Goal: Information Seeking & Learning: Learn about a topic

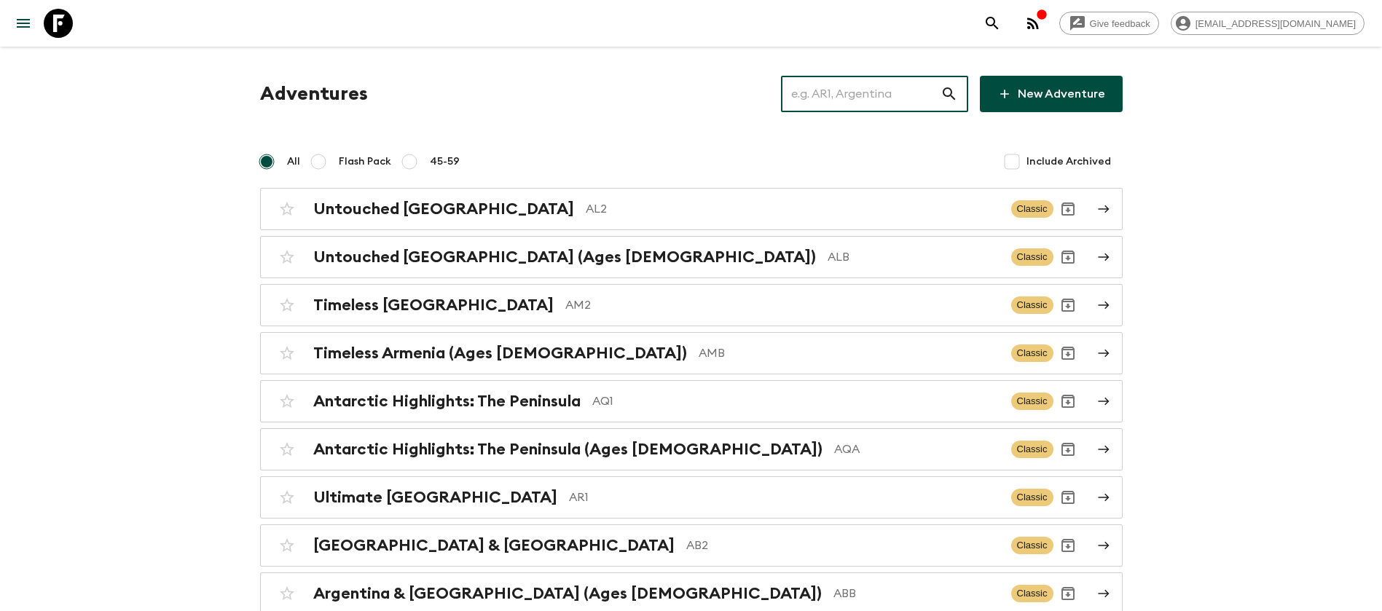
click at [899, 87] on input "text" at bounding box center [861, 94] width 160 height 41
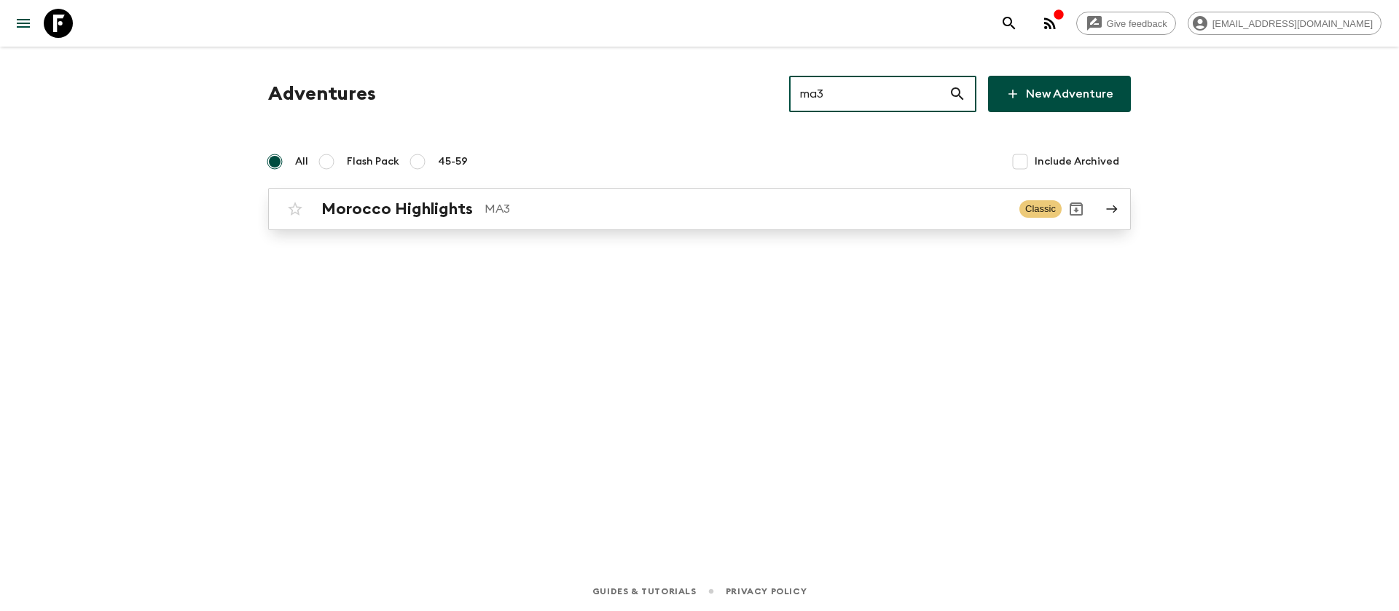
type input "ma3"
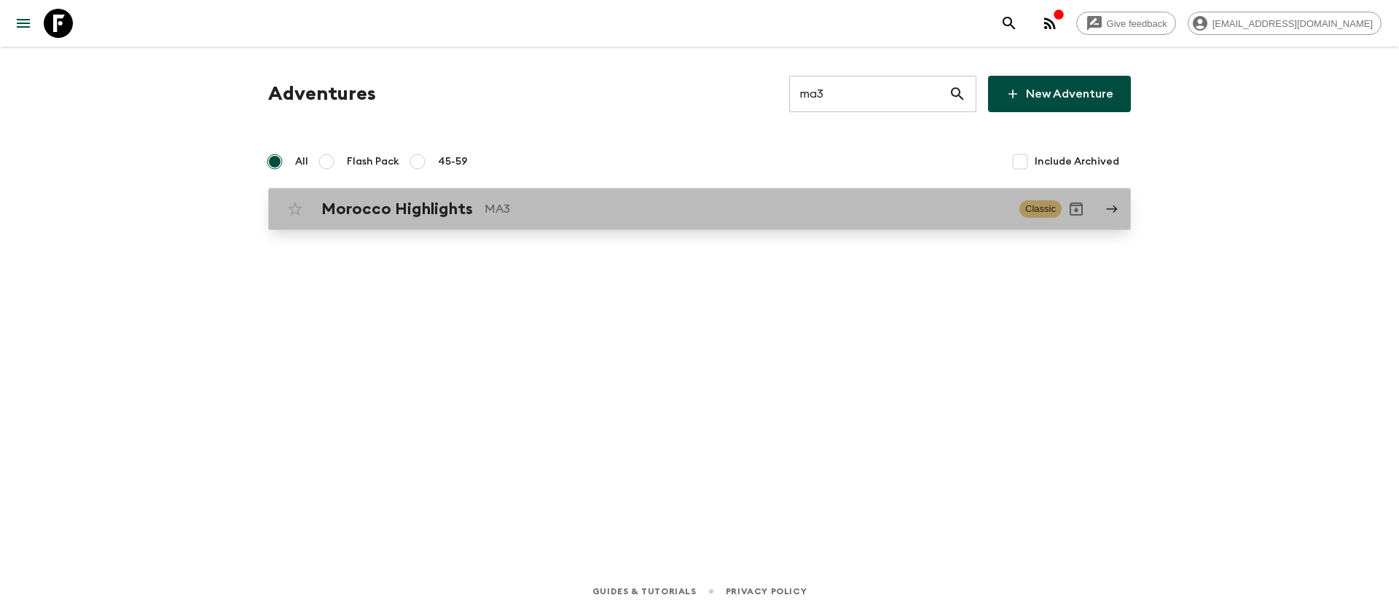
click at [497, 218] on div "Morocco Highlights MA3" at bounding box center [664, 209] width 686 height 19
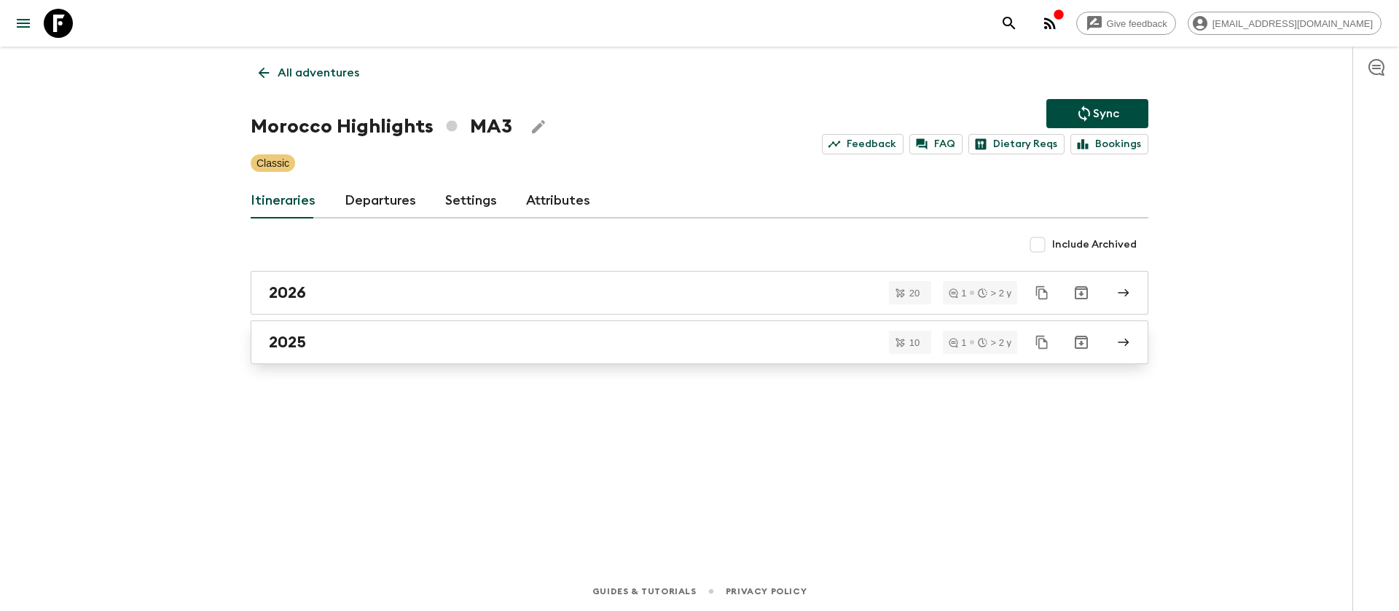
click at [285, 345] on h2 "2025" at bounding box center [287, 342] width 37 height 19
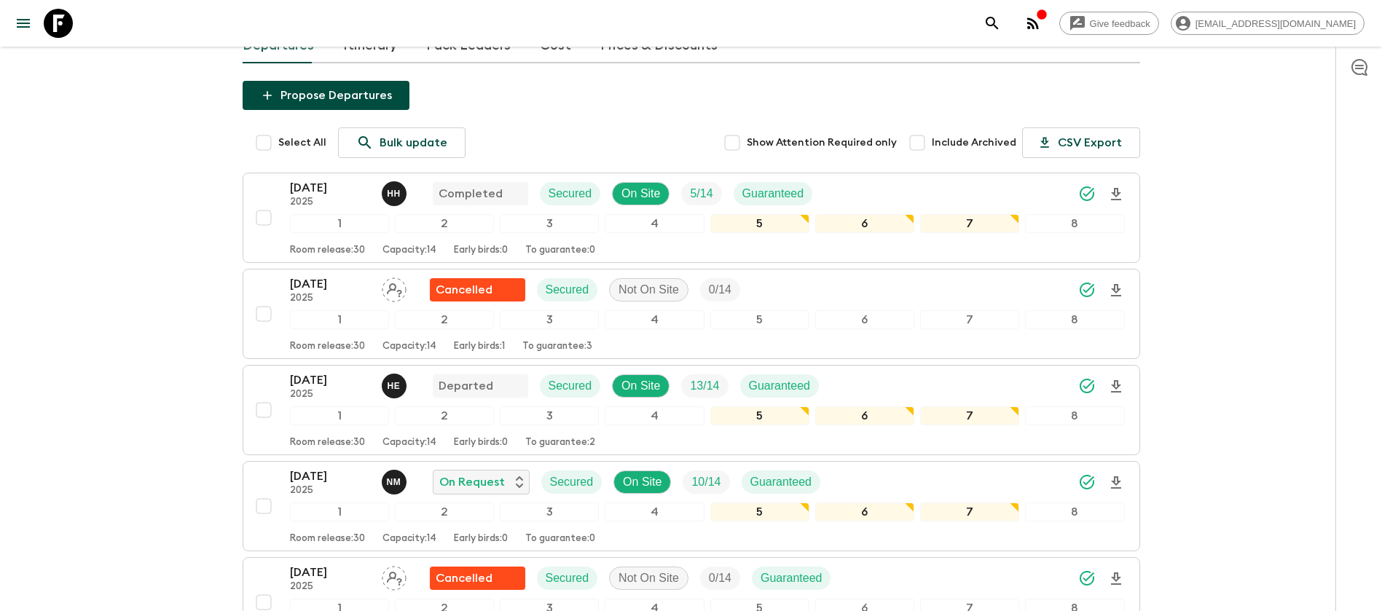
scroll to position [219, 0]
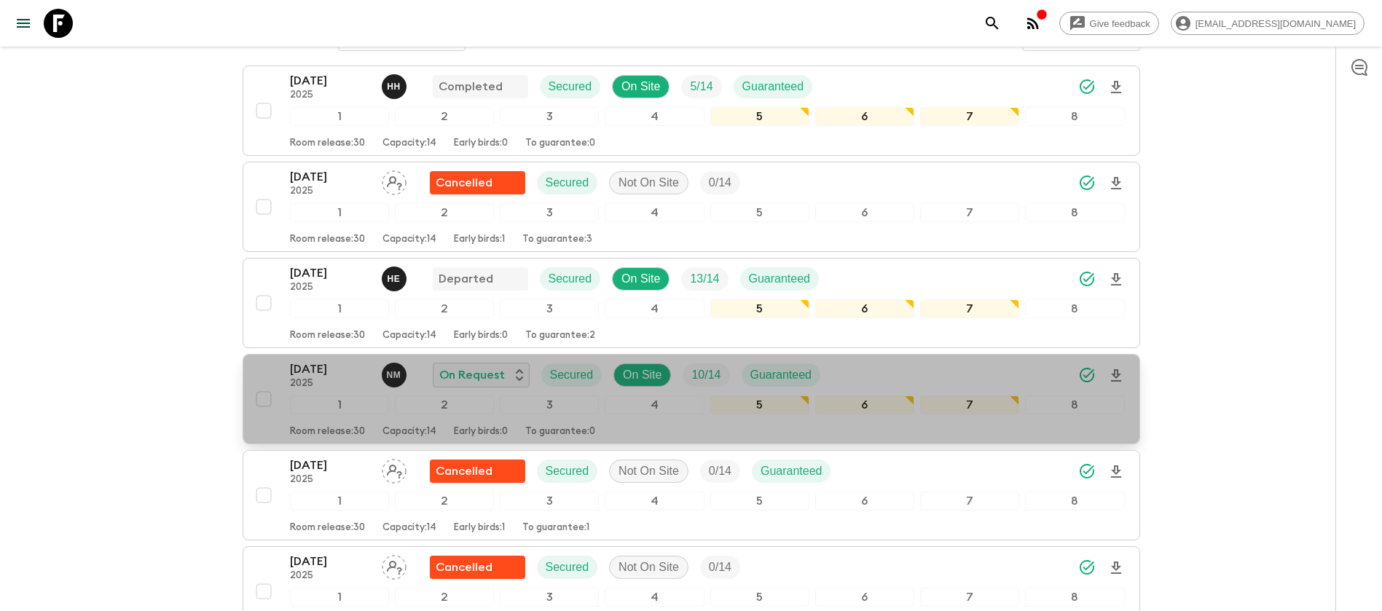
click at [337, 373] on p "[DATE]" at bounding box center [330, 369] width 80 height 17
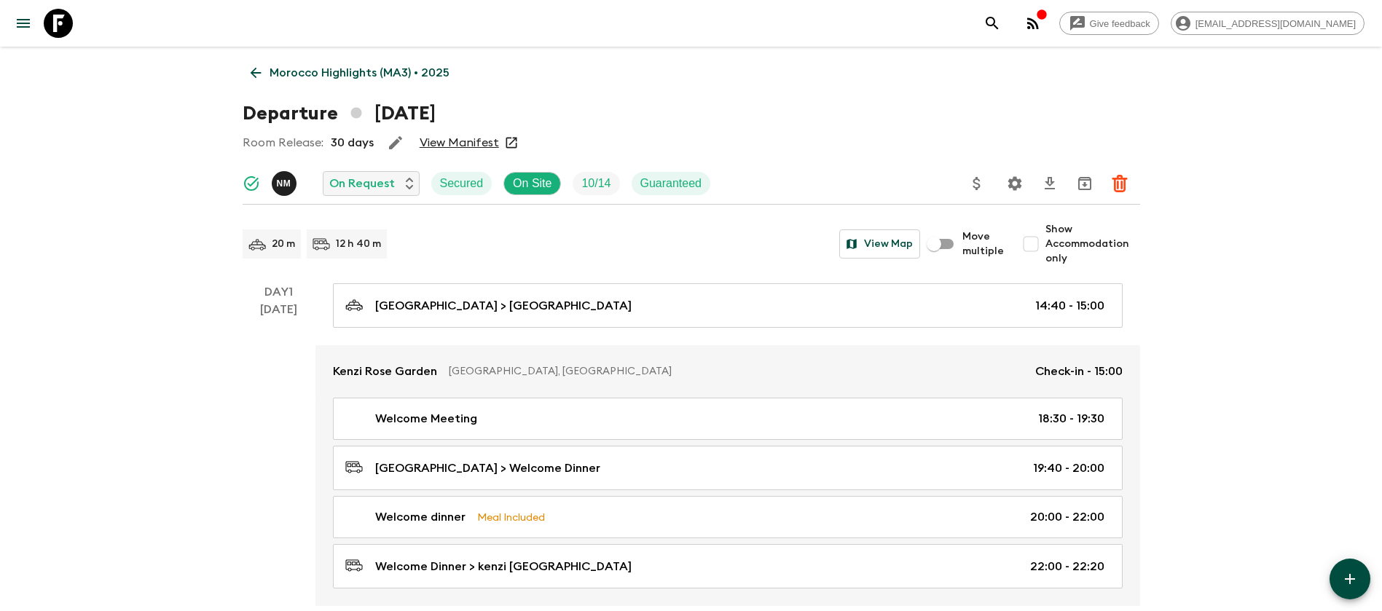
click at [450, 140] on link "View Manifest" at bounding box center [459, 142] width 79 height 15
click at [256, 74] on icon at bounding box center [256, 73] width 16 height 16
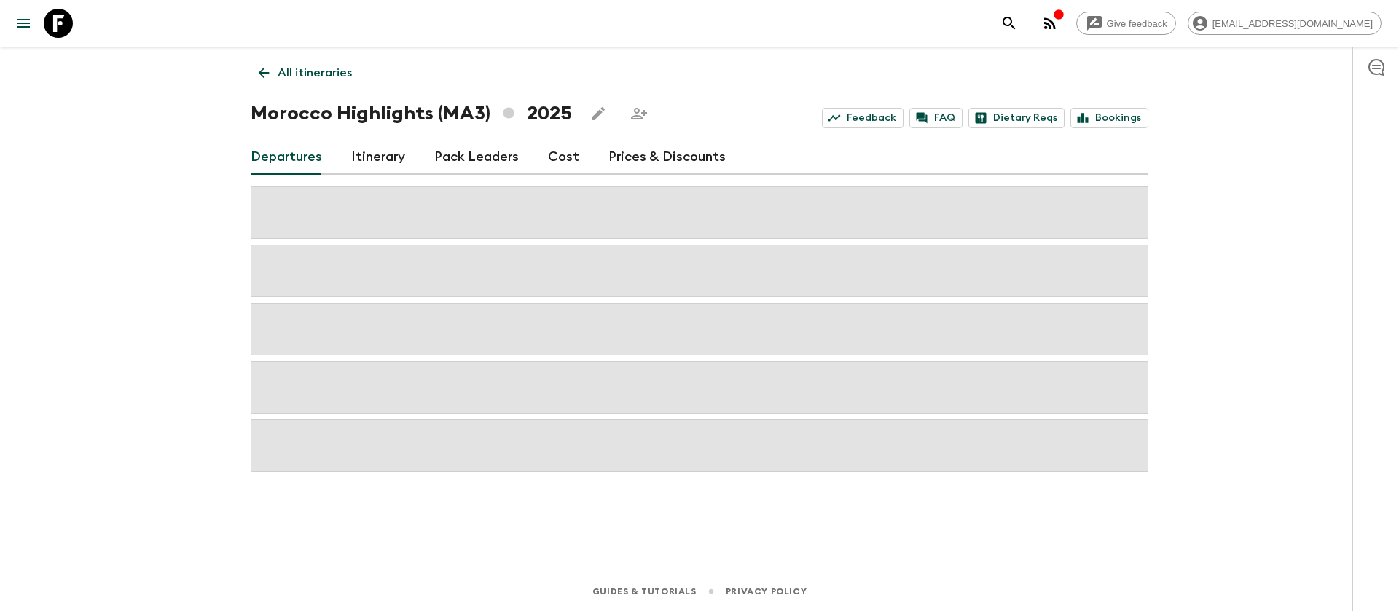
click at [564, 161] on link "Cost" at bounding box center [563, 157] width 31 height 35
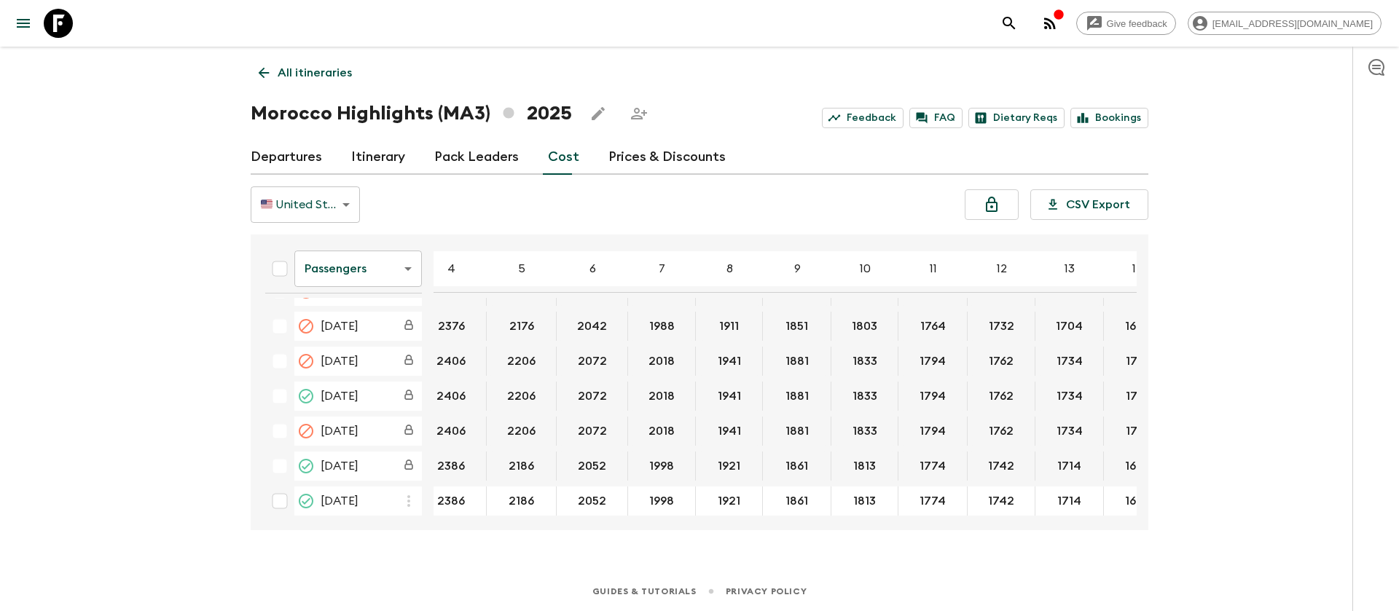
scroll to position [481, 21]
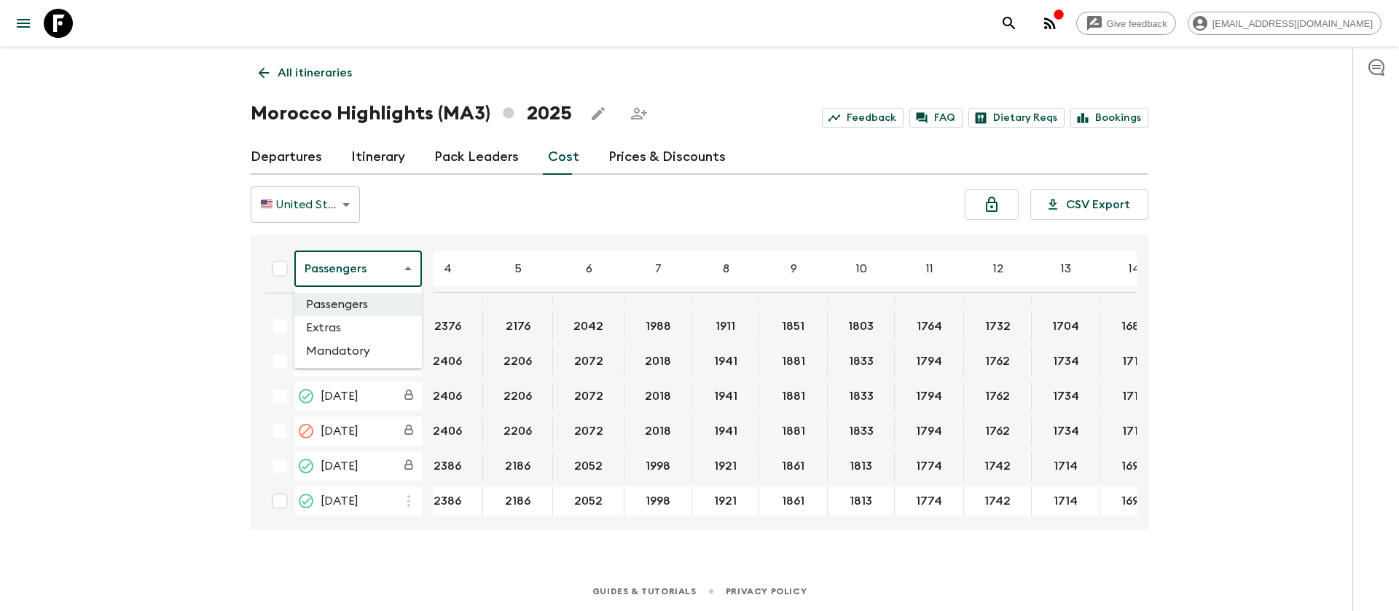
drag, startPoint x: 363, startPoint y: 272, endPoint x: 356, endPoint y: 328, distance: 56.6
click at [356, 321] on body "Give feedback [EMAIL_ADDRESS][DOMAIN_NAME] All itineraries [GEOGRAPHIC_DATA] Hi…" at bounding box center [699, 305] width 1399 height 611
click at [356, 331] on li "Extras" at bounding box center [357, 327] width 127 height 23
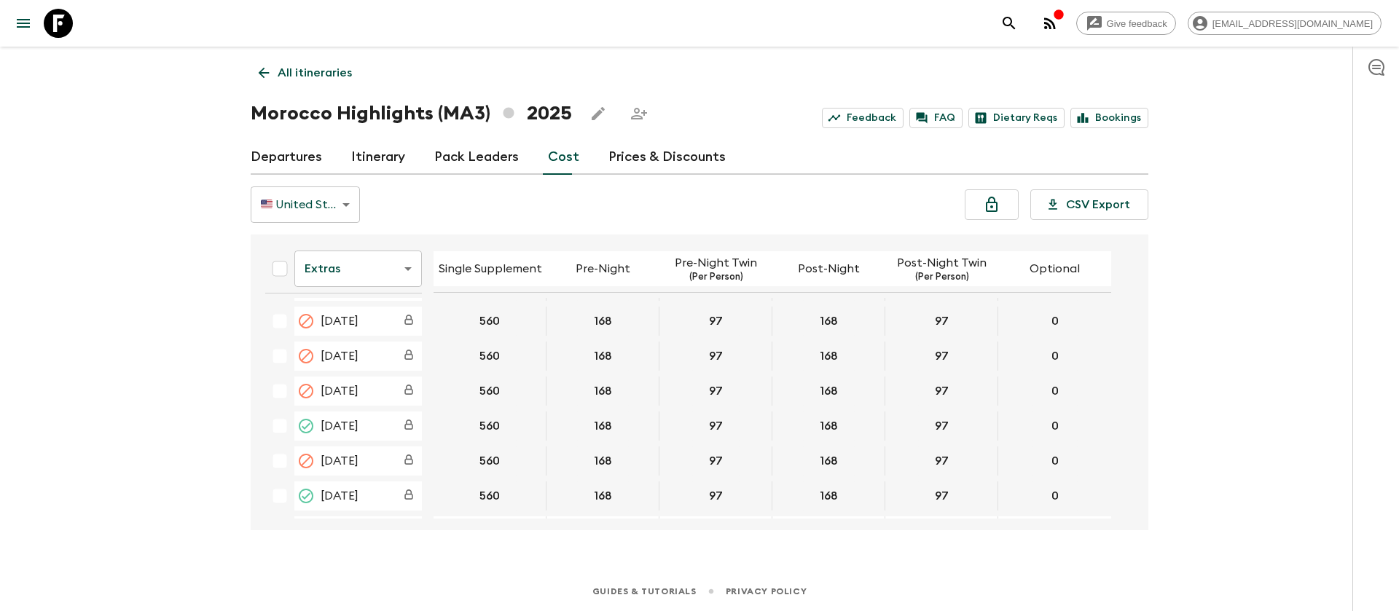
scroll to position [546, 0]
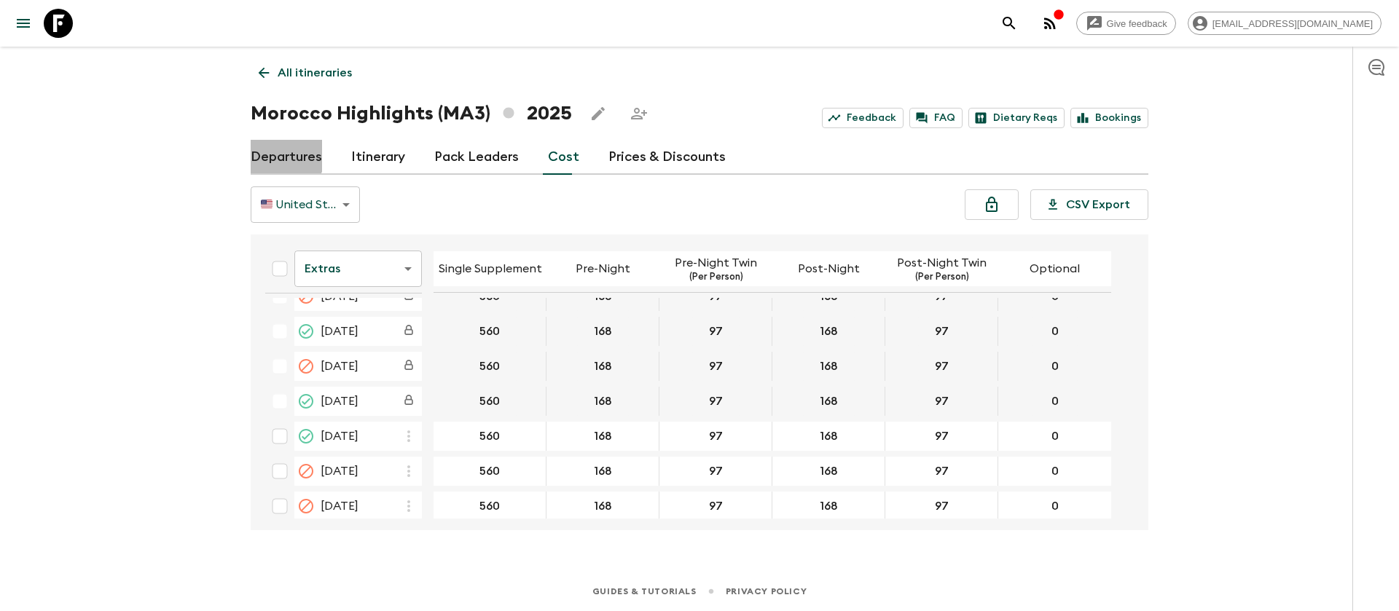
click at [269, 152] on link "Departures" at bounding box center [286, 157] width 71 height 35
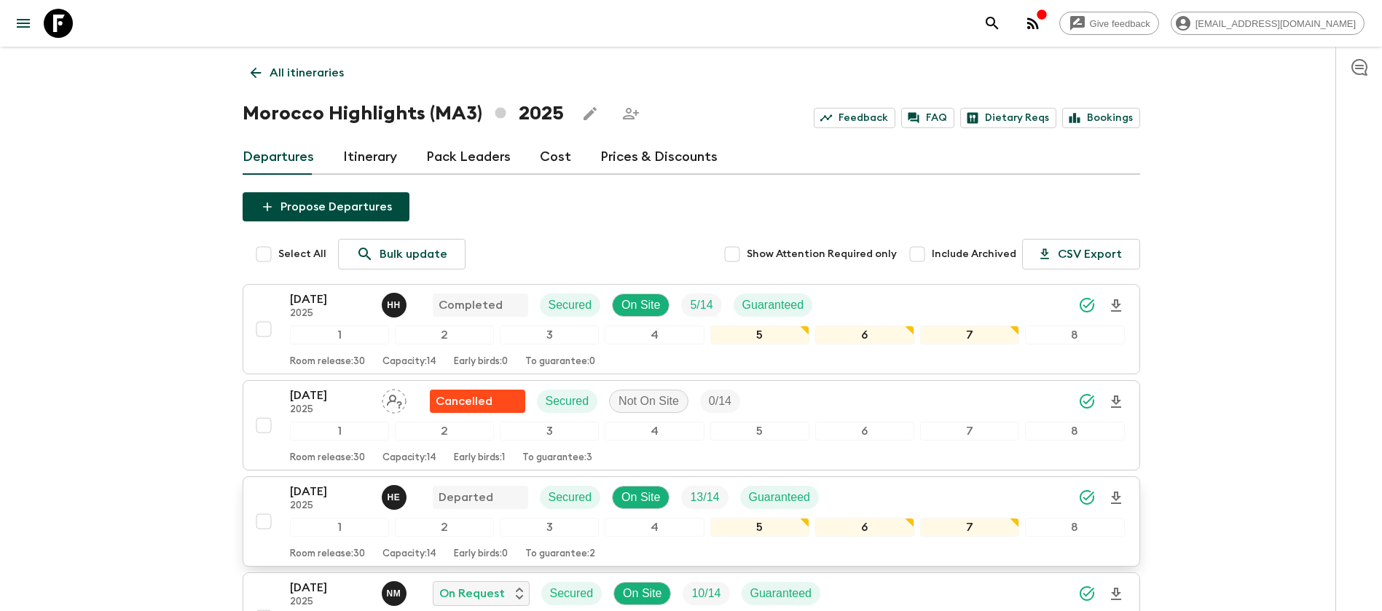
click at [326, 495] on p "[DATE]" at bounding box center [330, 491] width 80 height 17
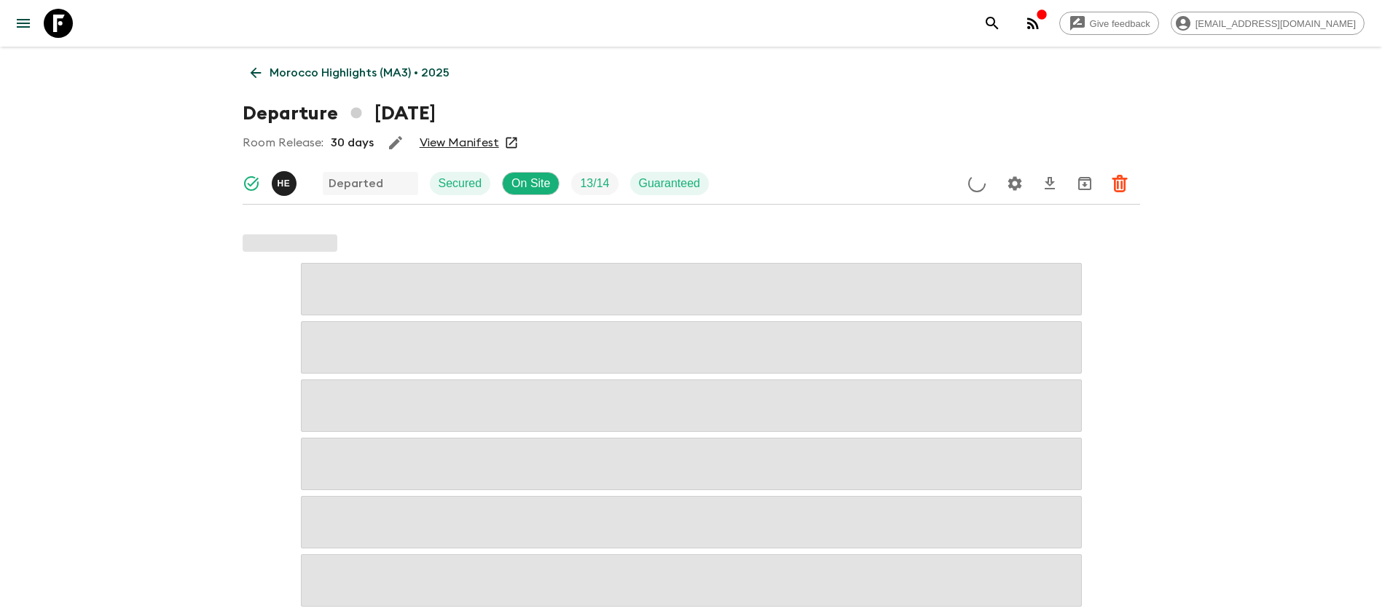
click at [454, 139] on link "View Manifest" at bounding box center [459, 142] width 79 height 15
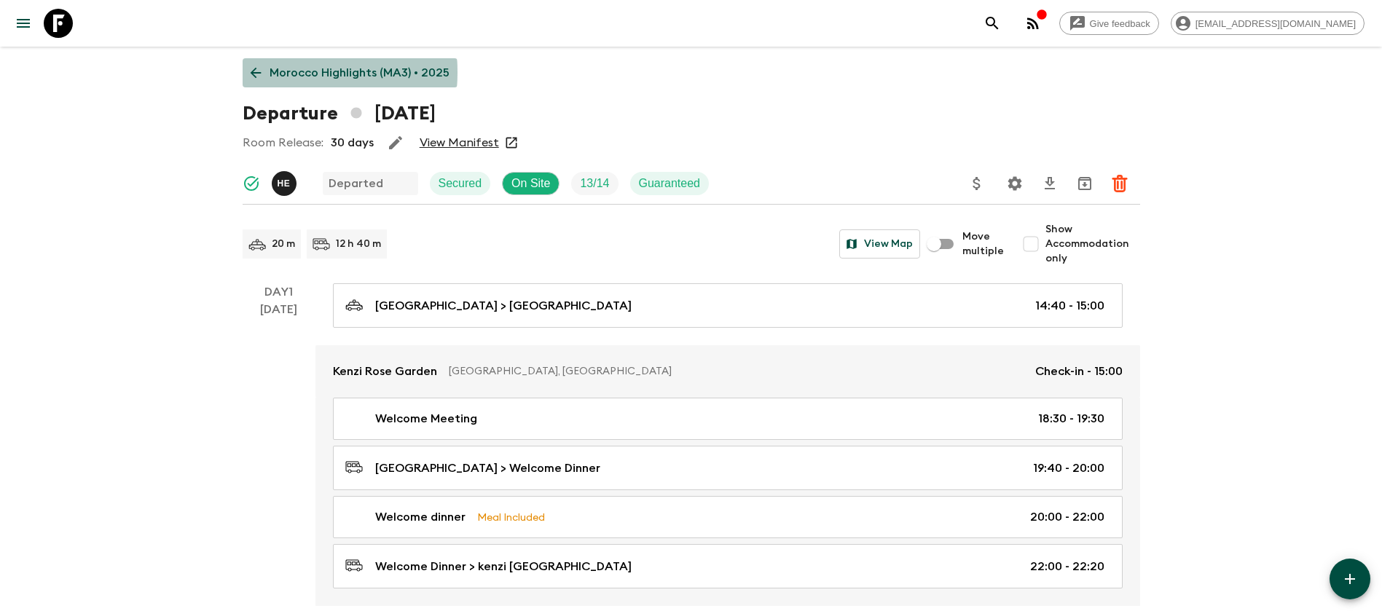
click at [255, 72] on icon at bounding box center [255, 73] width 11 height 11
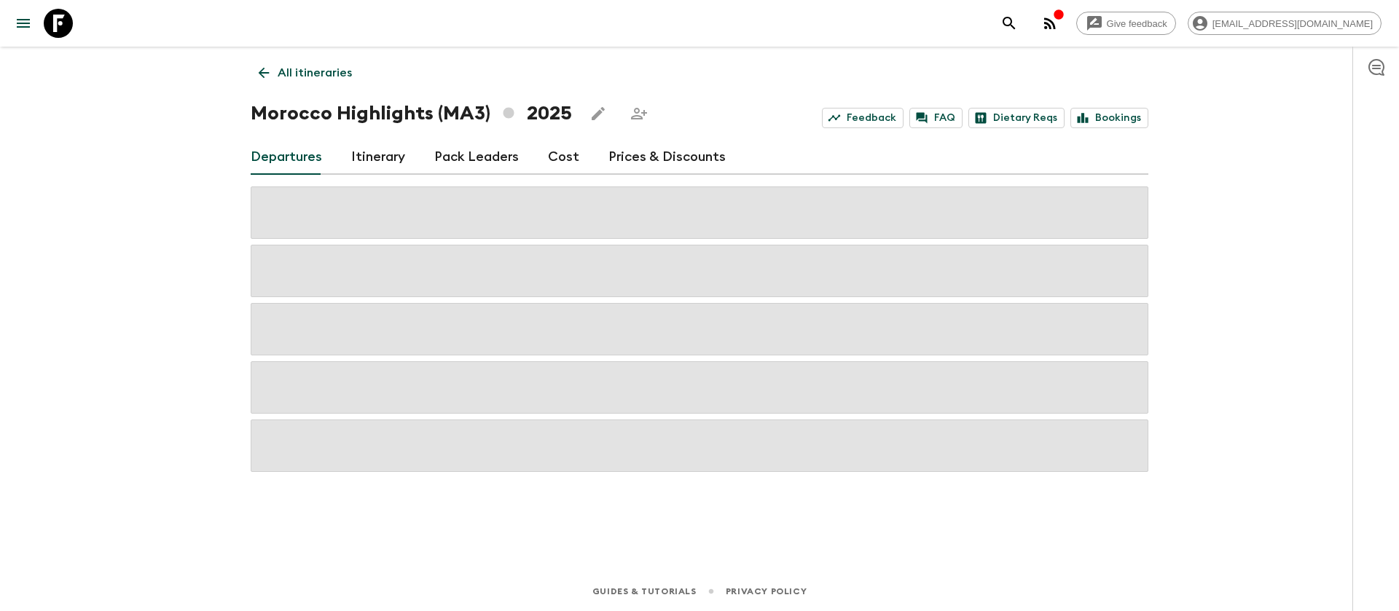
click at [554, 159] on link "Cost" at bounding box center [563, 157] width 31 height 35
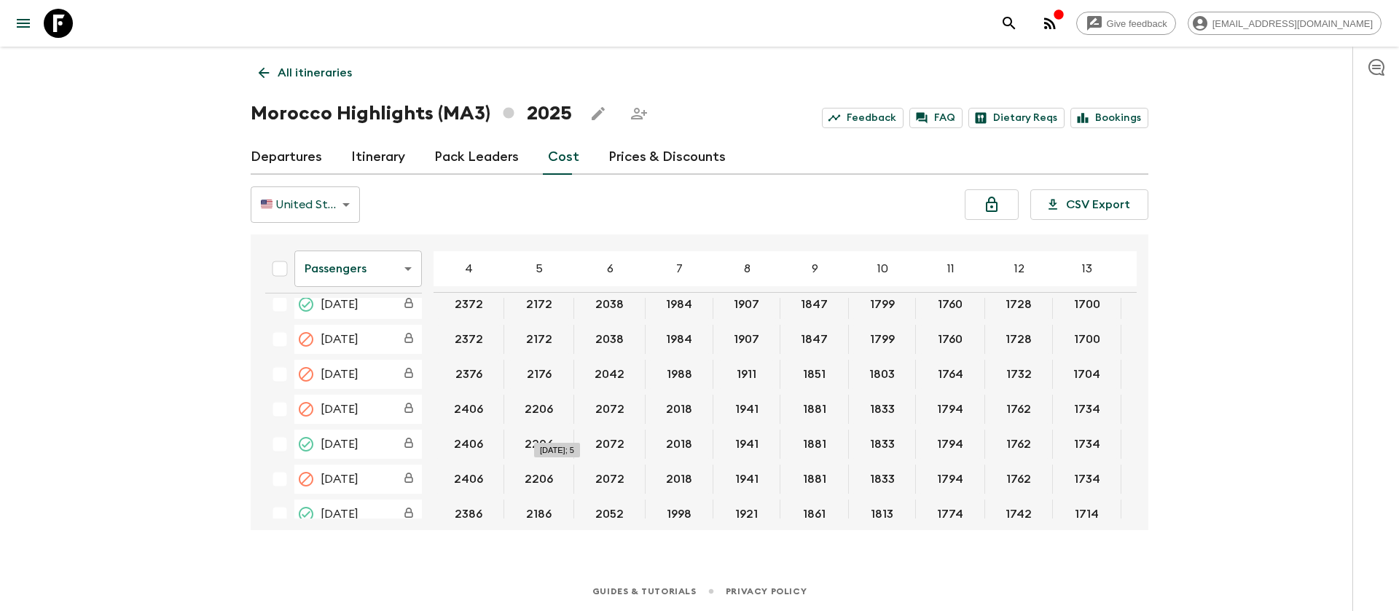
scroll to position [543, 0]
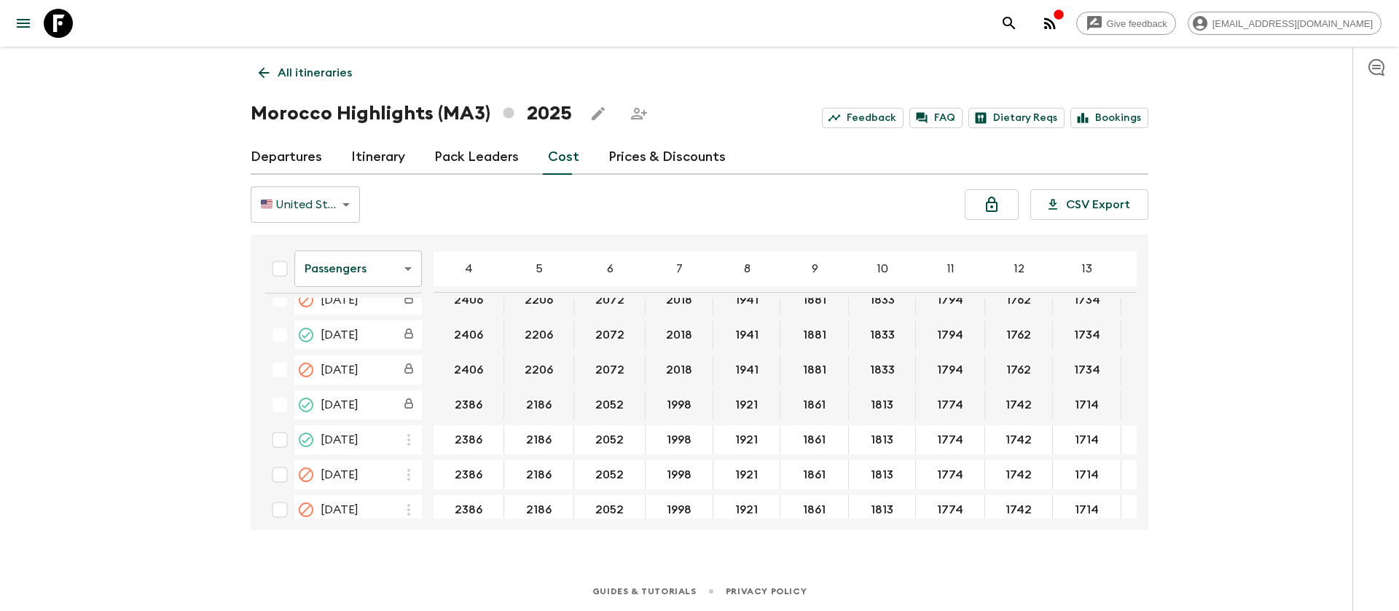
click at [354, 275] on body "Give feedback [EMAIL_ADDRESS][DOMAIN_NAME] All itineraries [GEOGRAPHIC_DATA] Hi…" at bounding box center [699, 305] width 1399 height 611
click at [325, 329] on li "Extras" at bounding box center [357, 327] width 127 height 23
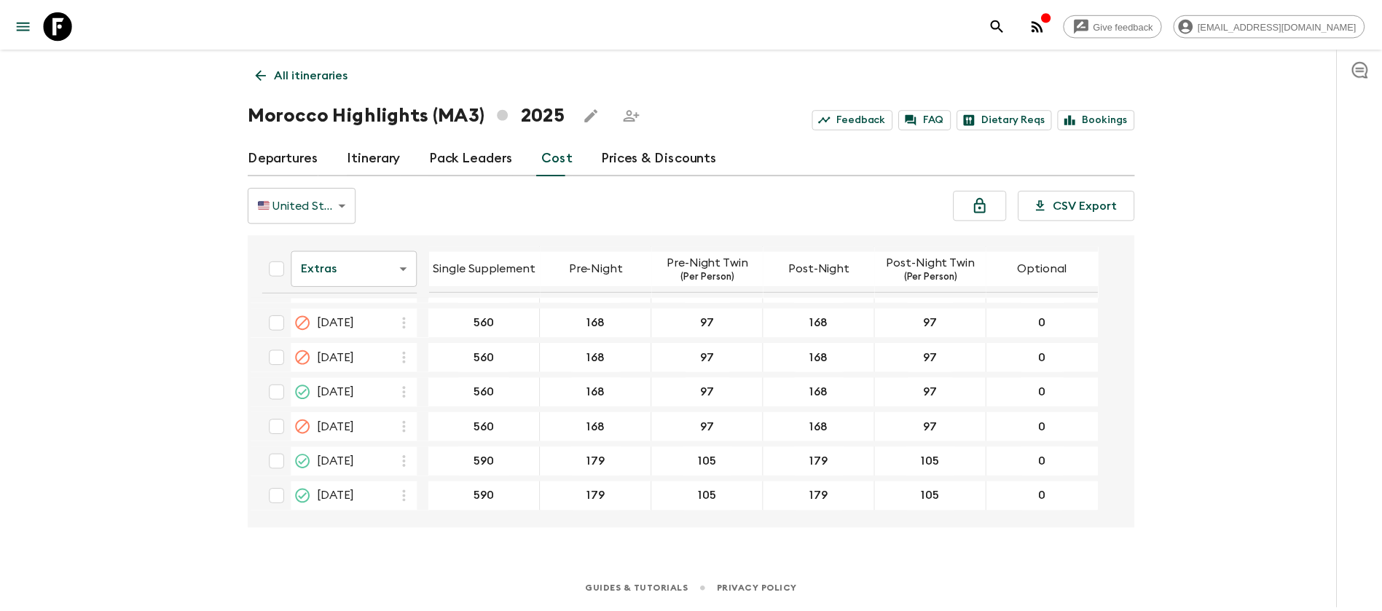
scroll to position [585, 0]
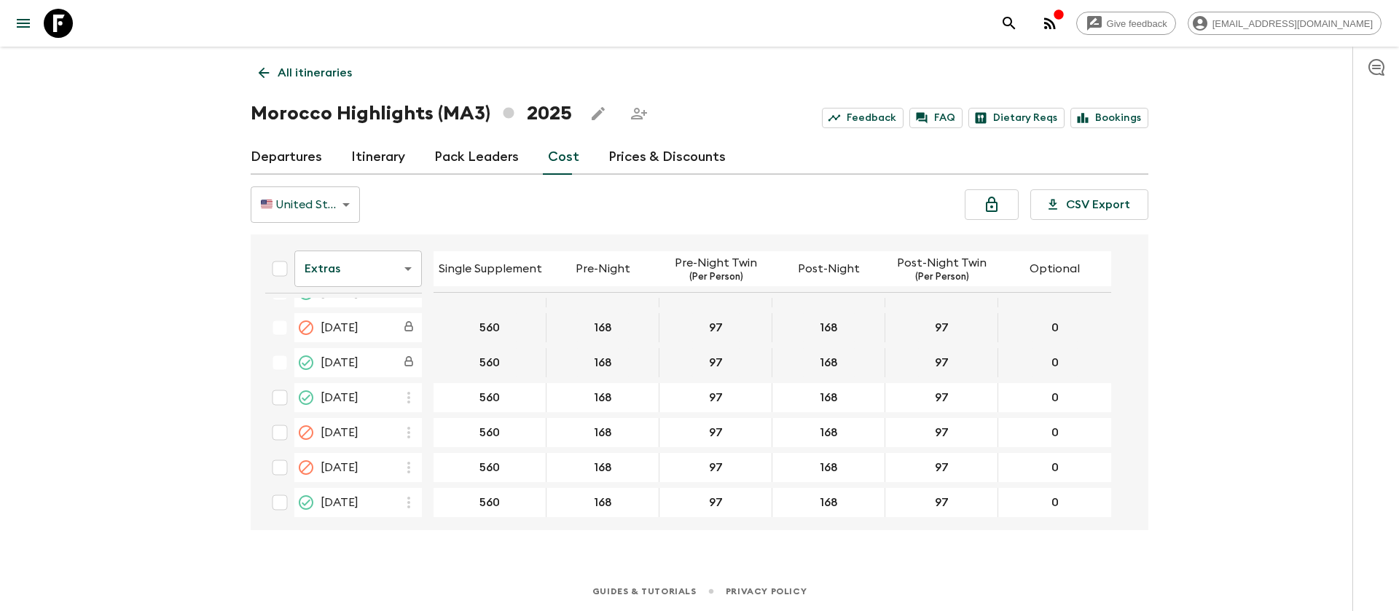
click at [55, 28] on icon at bounding box center [58, 23] width 29 height 29
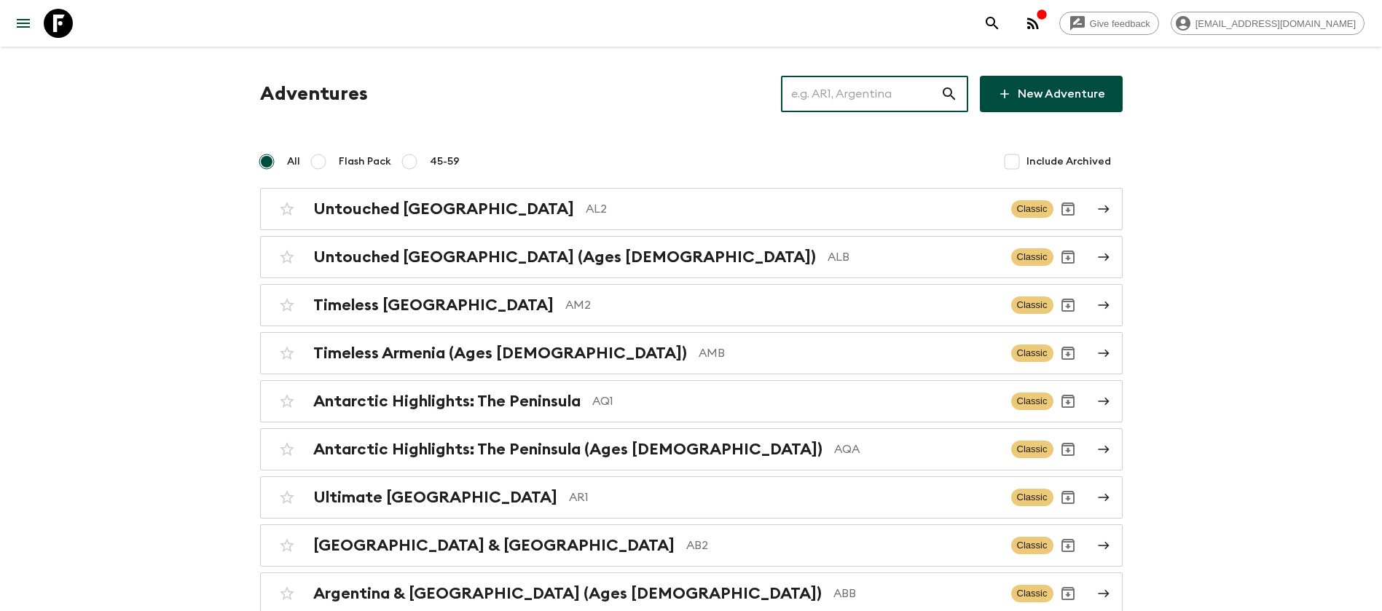
click at [899, 99] on input "text" at bounding box center [861, 94] width 160 height 41
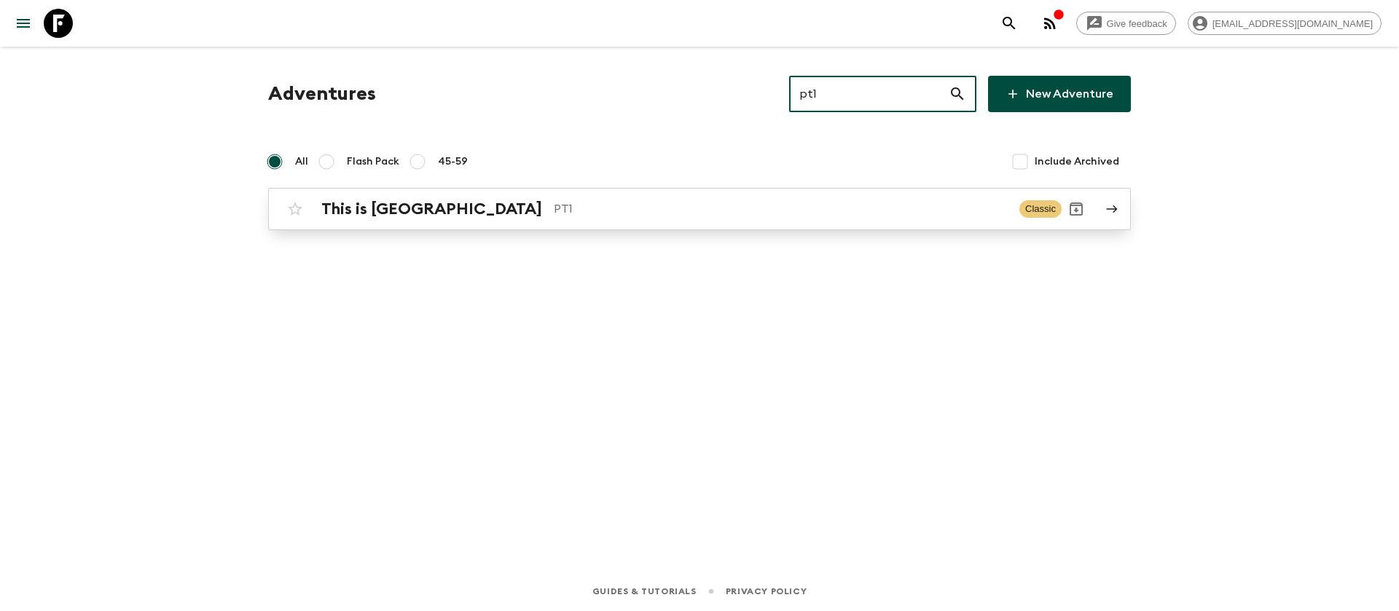
type input "pt1"
click at [554, 209] on p "PT1" at bounding box center [781, 208] width 454 height 17
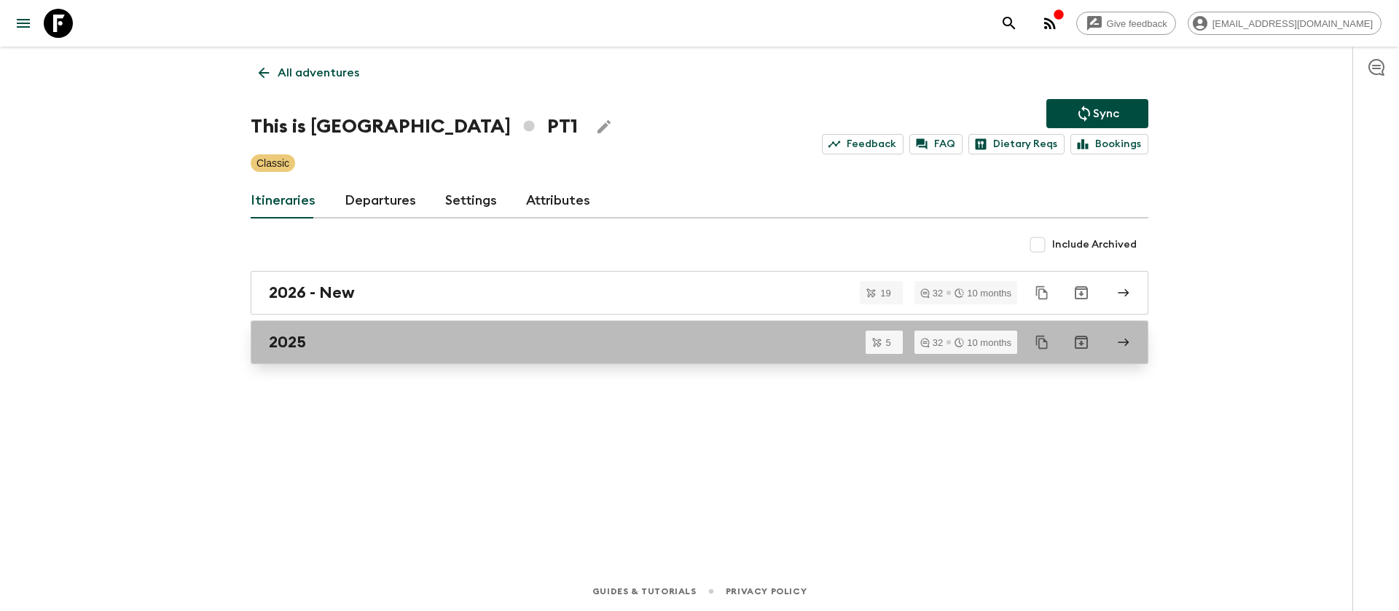
click at [331, 345] on div "2025" at bounding box center [685, 342] width 833 height 19
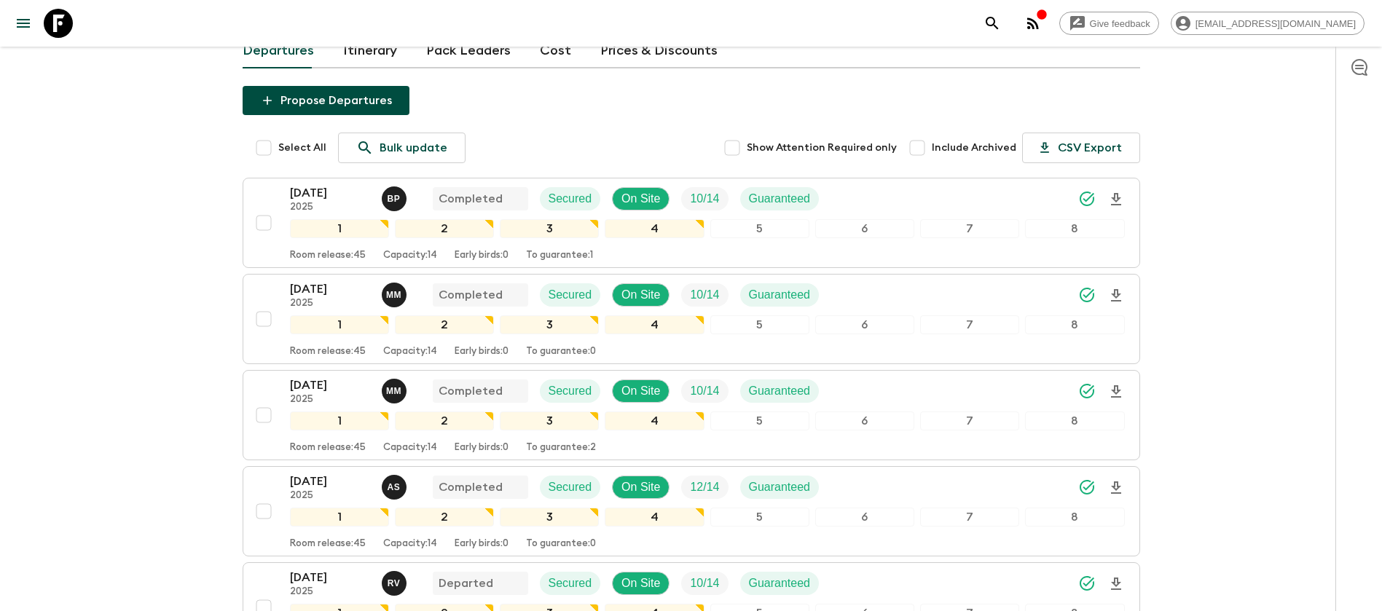
scroll to position [219, 0]
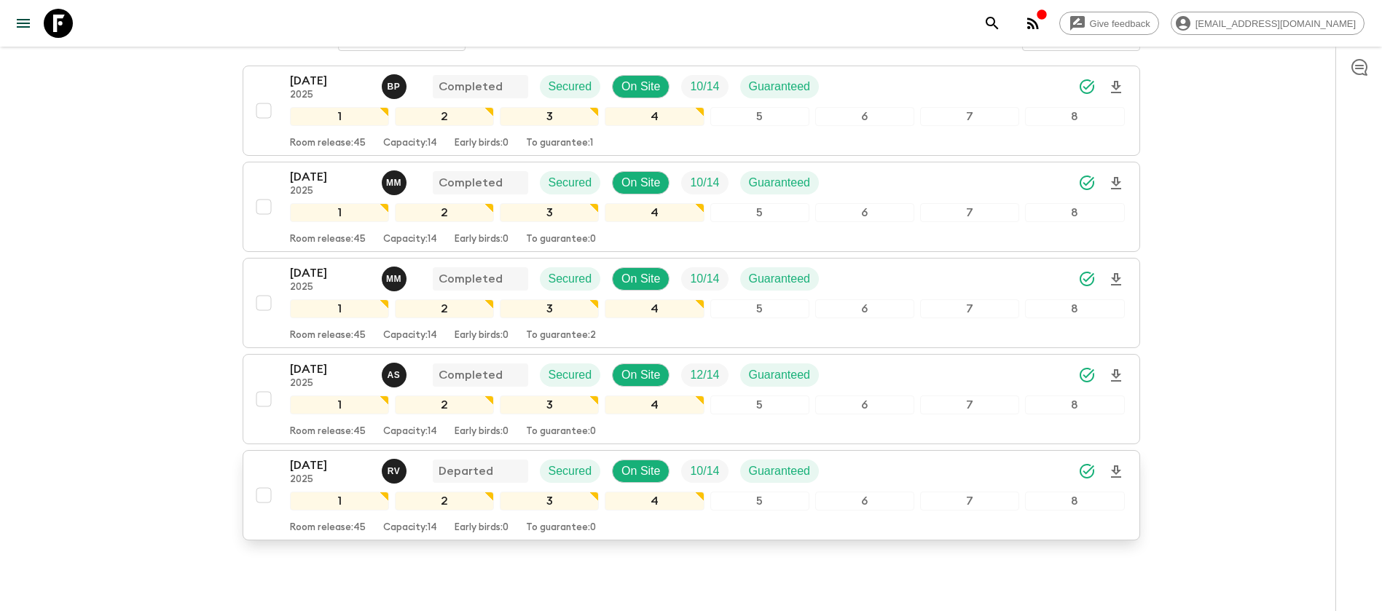
click at [310, 465] on p "[DATE]" at bounding box center [330, 465] width 80 height 17
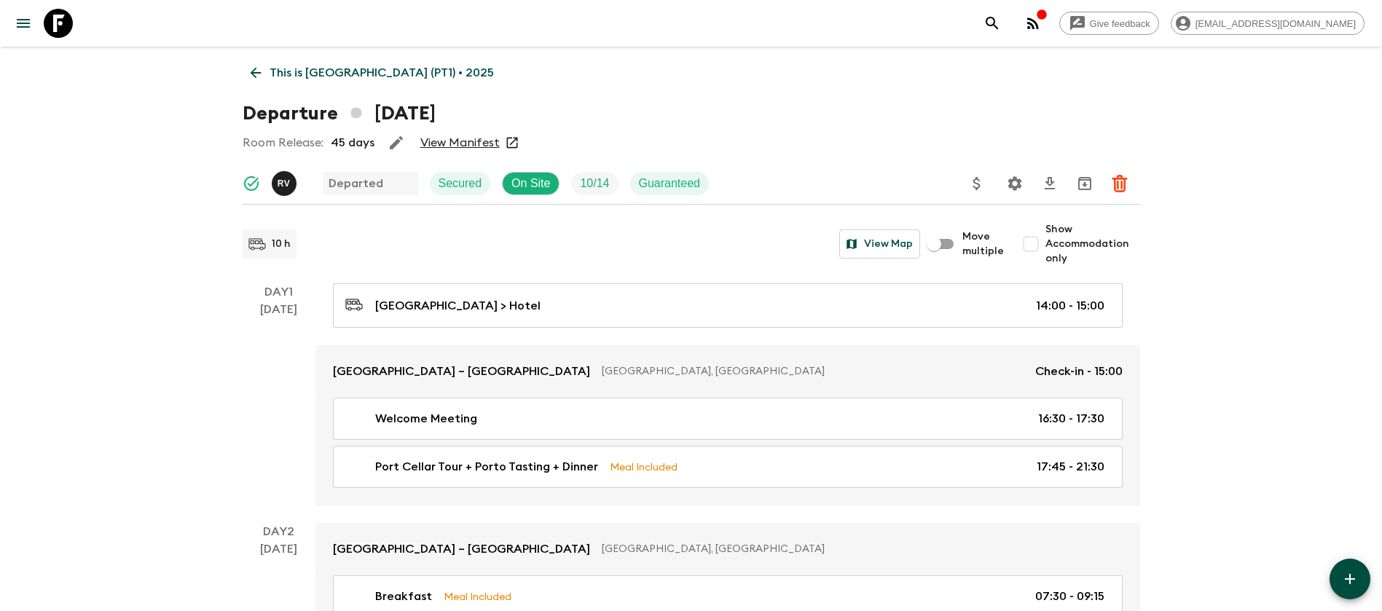
click at [463, 145] on link "View Manifest" at bounding box center [459, 142] width 79 height 15
click at [258, 76] on icon at bounding box center [256, 73] width 16 height 16
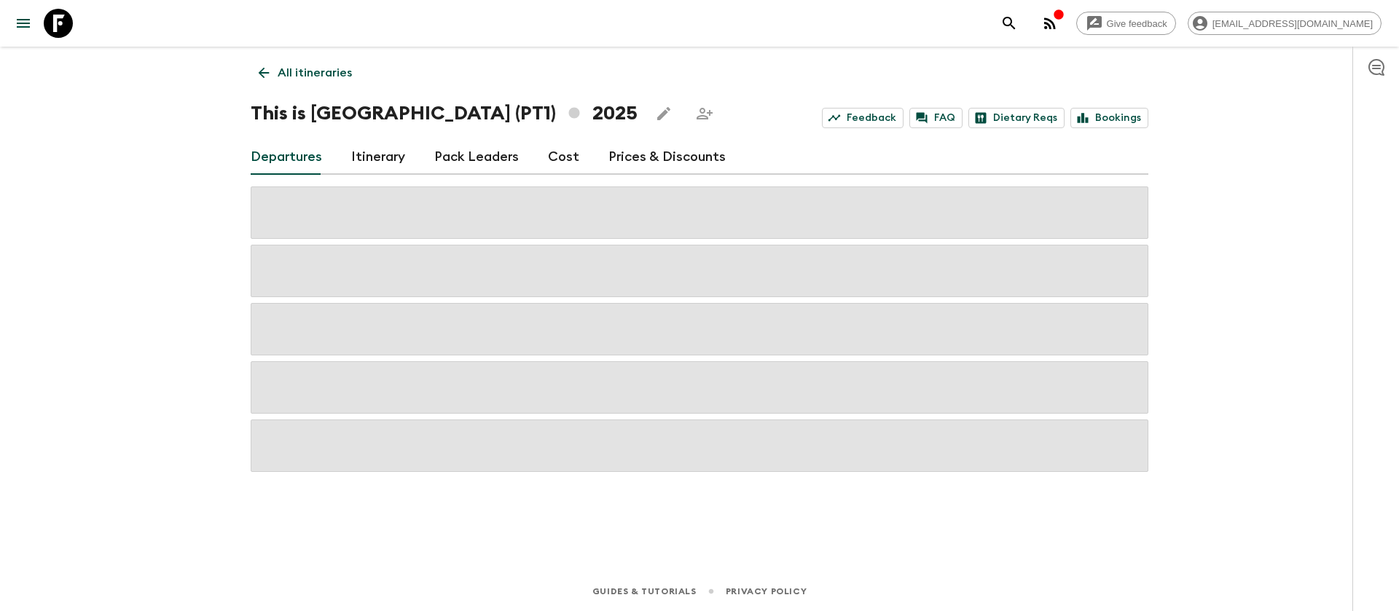
click at [555, 157] on link "Cost" at bounding box center [563, 157] width 31 height 35
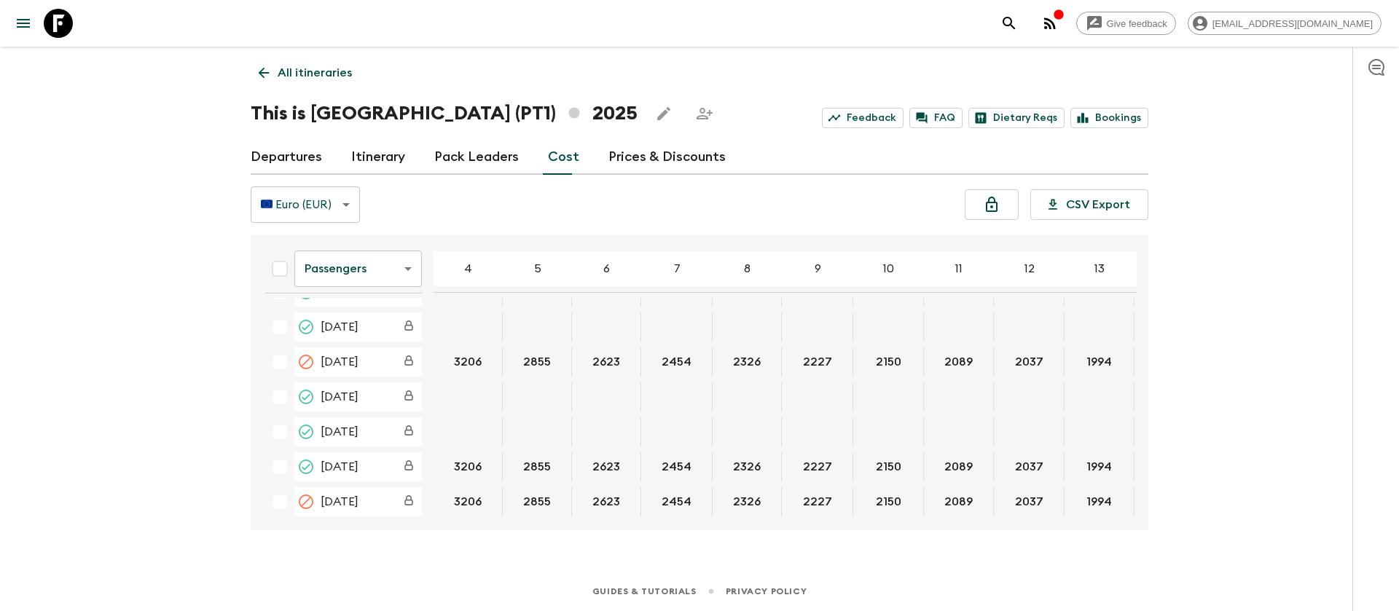
scroll to position [1639, 0]
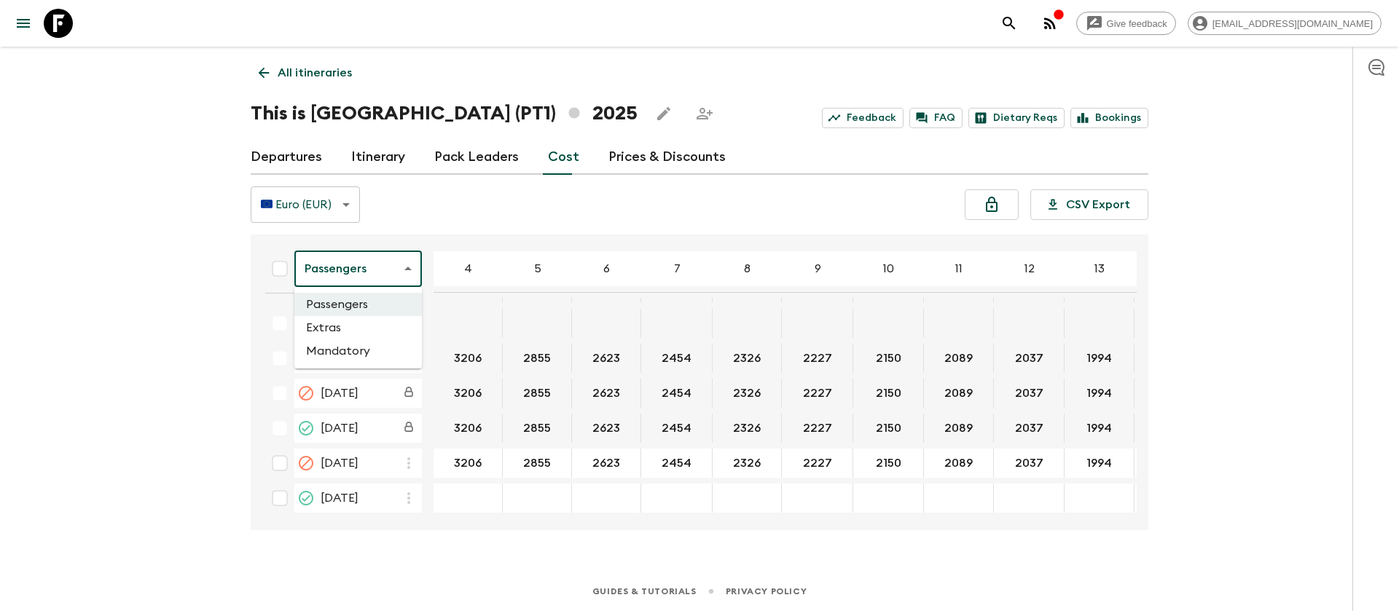
click at [345, 283] on body "Give feedback [EMAIL_ADDRESS][DOMAIN_NAME] All itineraries This is [GEOGRAPHIC_…" at bounding box center [699, 305] width 1399 height 611
click at [360, 325] on li "Extras" at bounding box center [357, 327] width 127 height 23
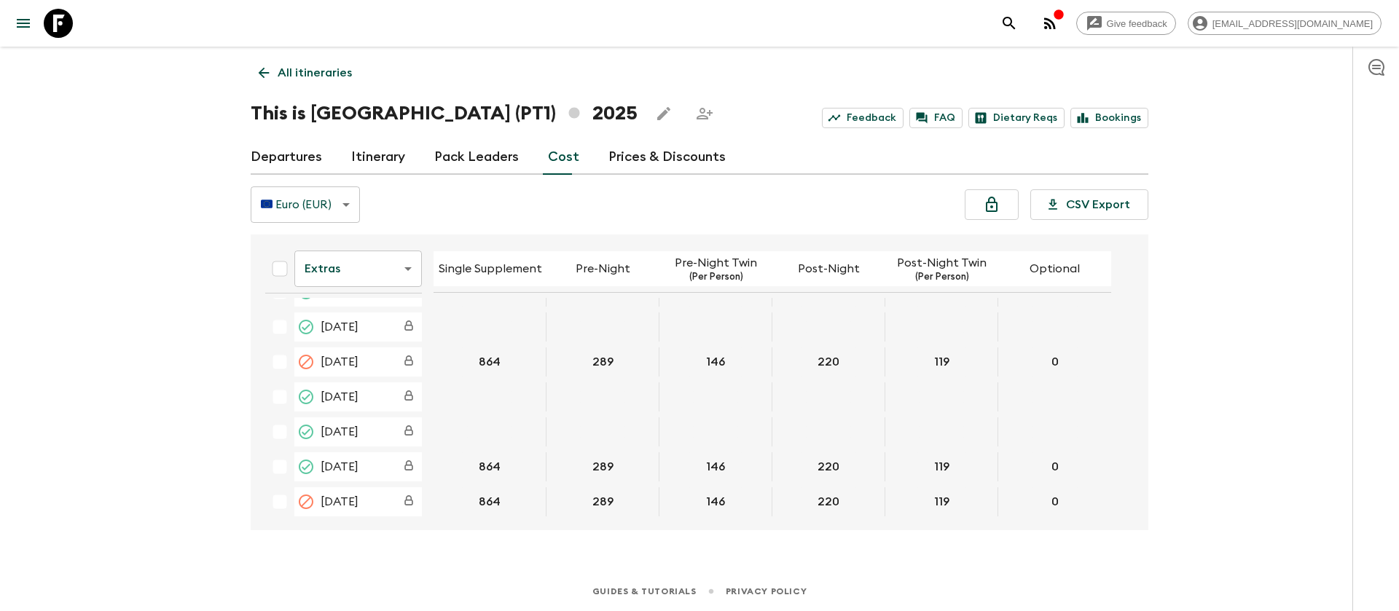
scroll to position [1638, 0]
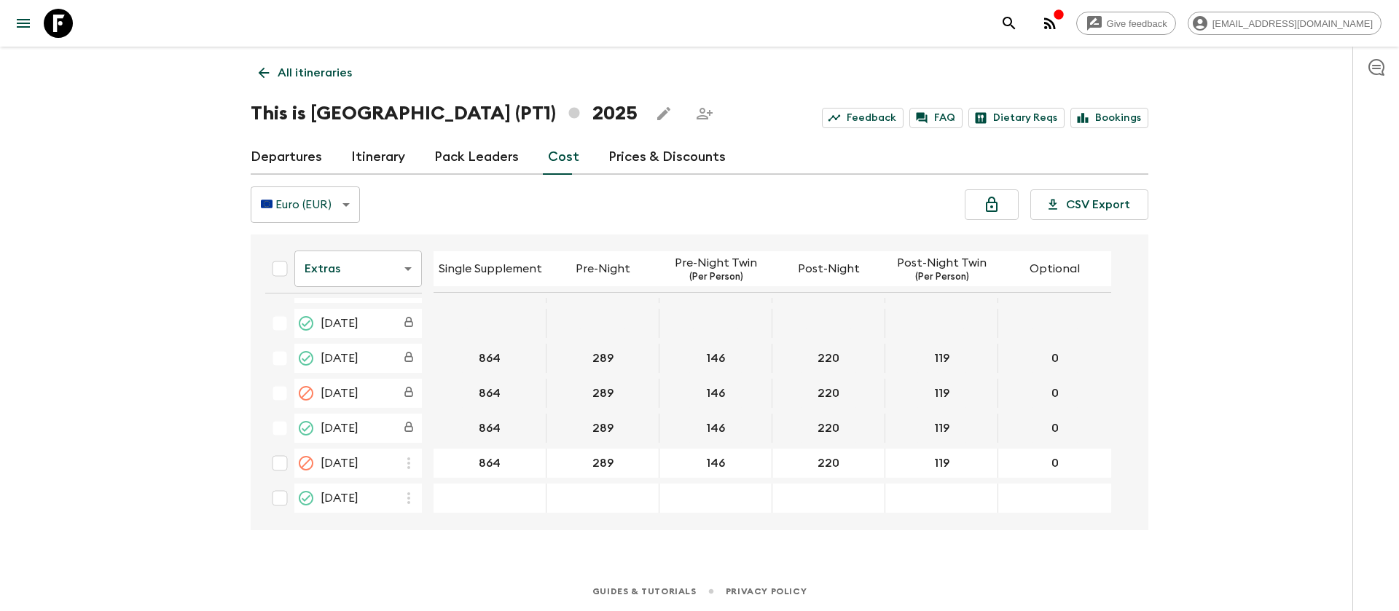
click at [64, 23] on icon at bounding box center [58, 23] width 29 height 29
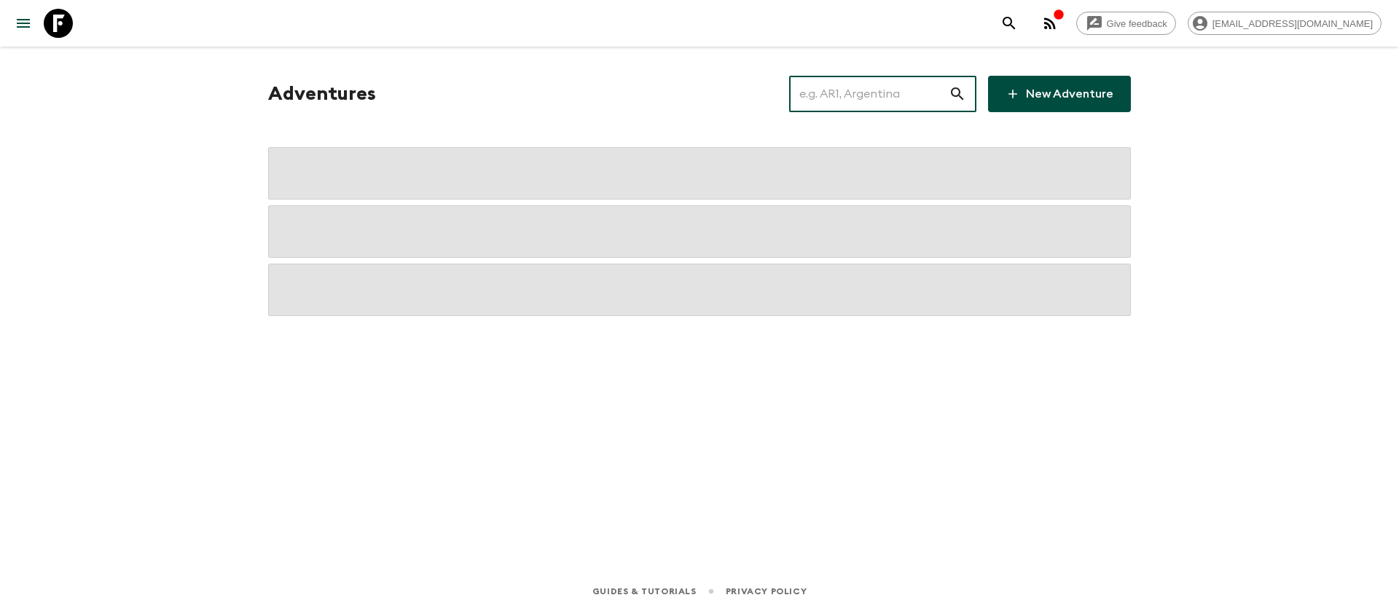
click at [865, 95] on input "text" at bounding box center [869, 94] width 160 height 41
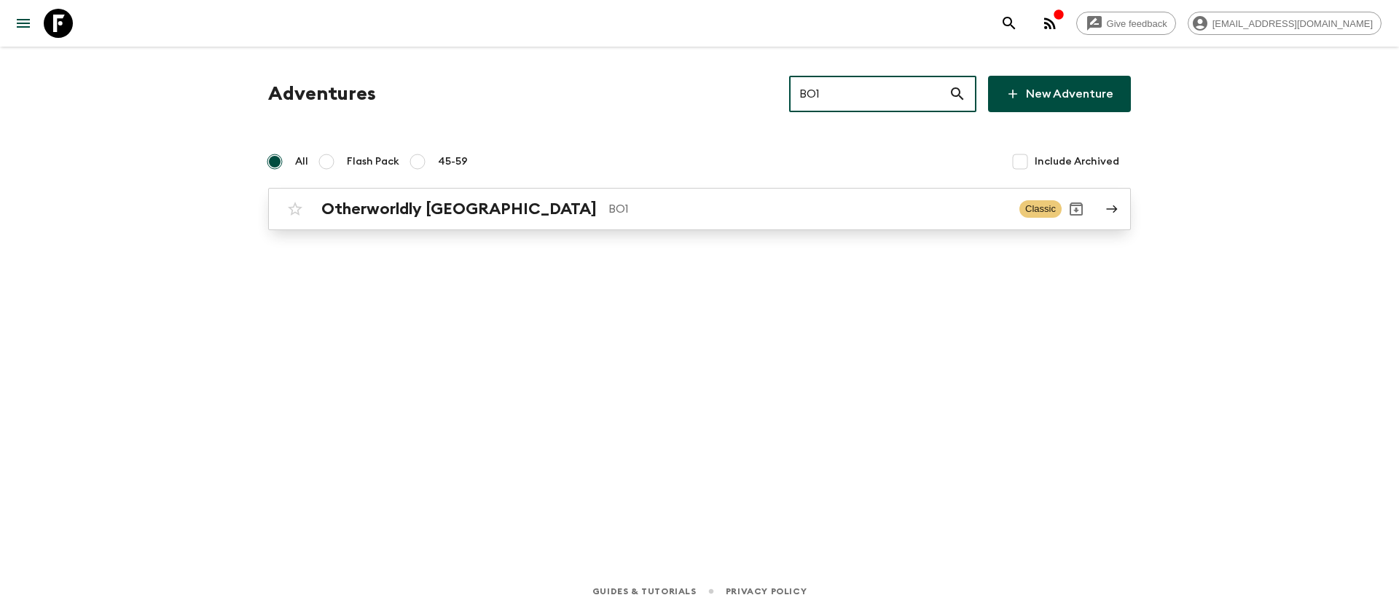
type input "BO1"
click at [412, 202] on h2 "Otherworldly [GEOGRAPHIC_DATA]" at bounding box center [458, 209] width 275 height 19
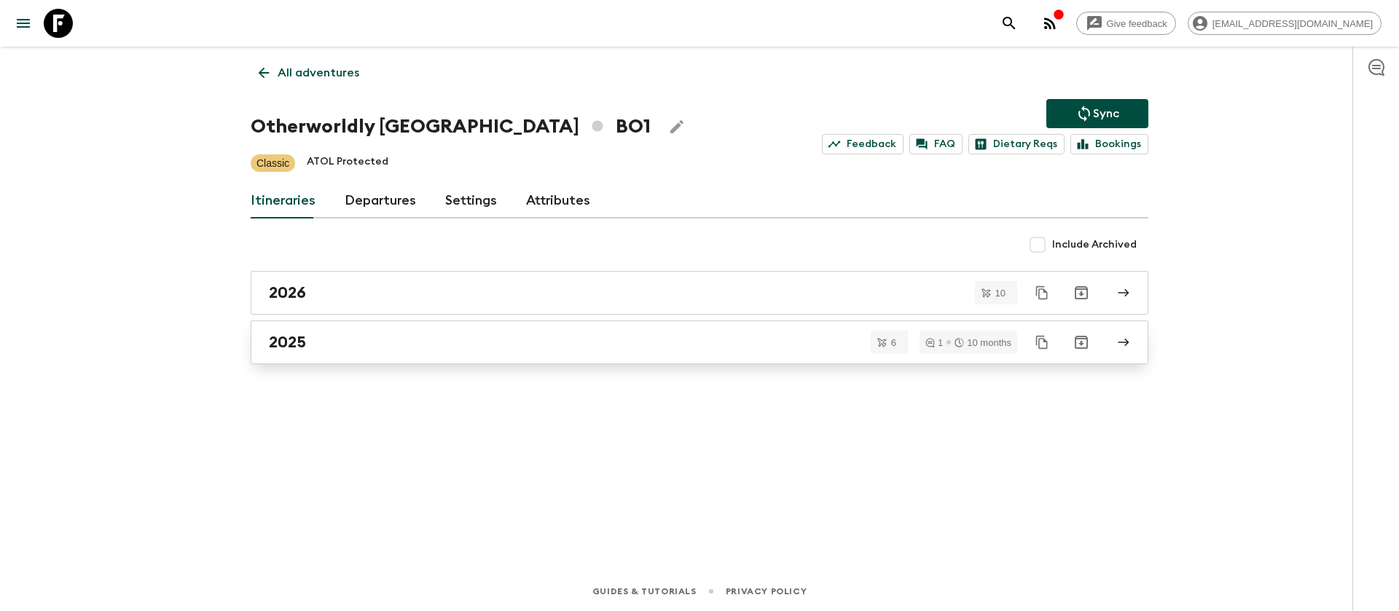
click at [289, 331] on link "2025" at bounding box center [699, 342] width 897 height 44
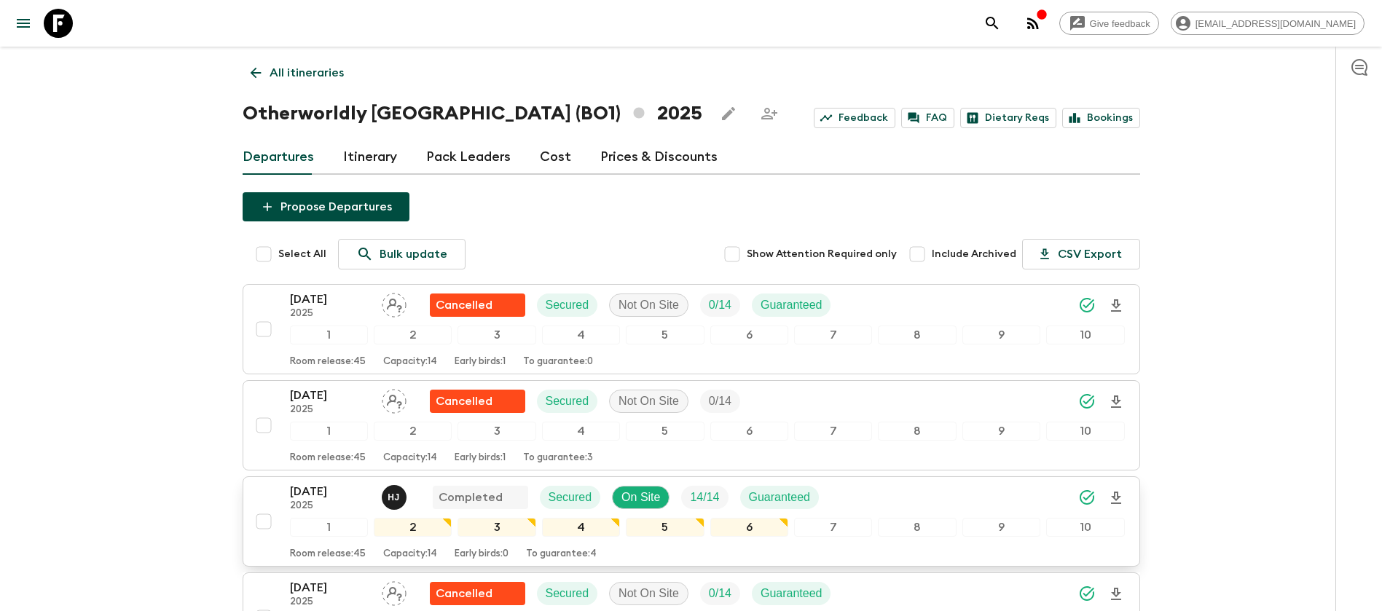
click at [314, 487] on p "[DATE]" at bounding box center [330, 491] width 80 height 17
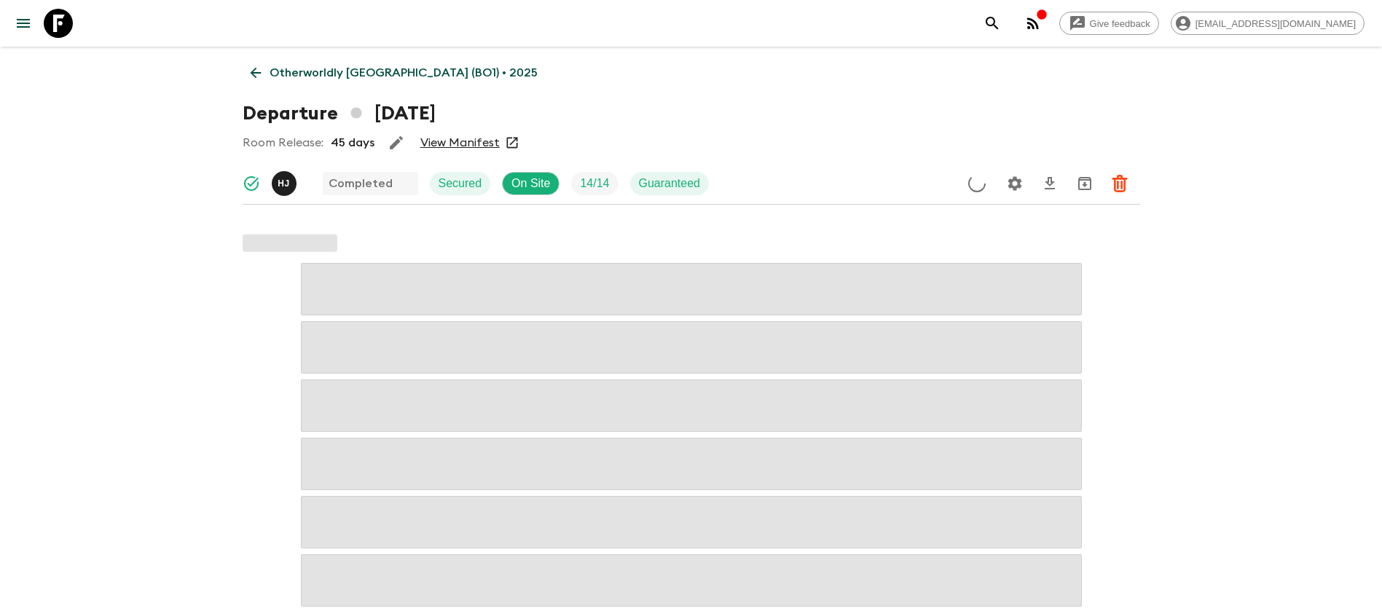
click at [466, 135] on link "View Manifest" at bounding box center [459, 142] width 79 height 15
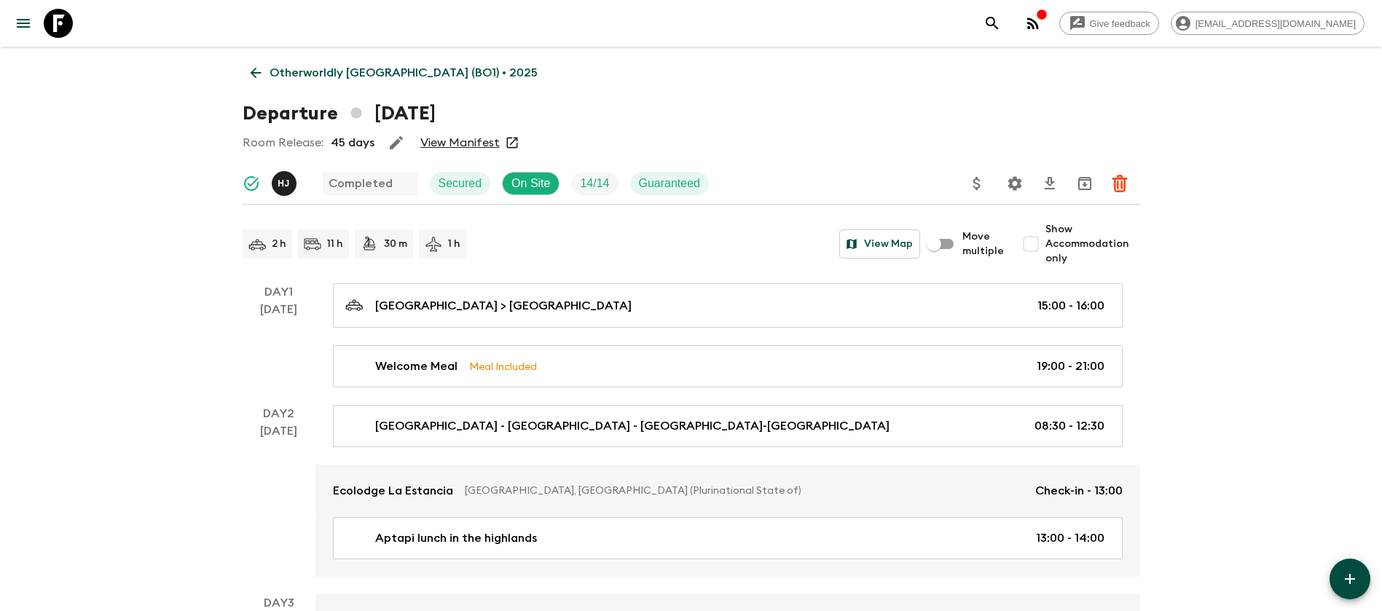
click at [268, 70] on link "Otherworldly [GEOGRAPHIC_DATA] (BO1) • 2025" at bounding box center [394, 72] width 303 height 29
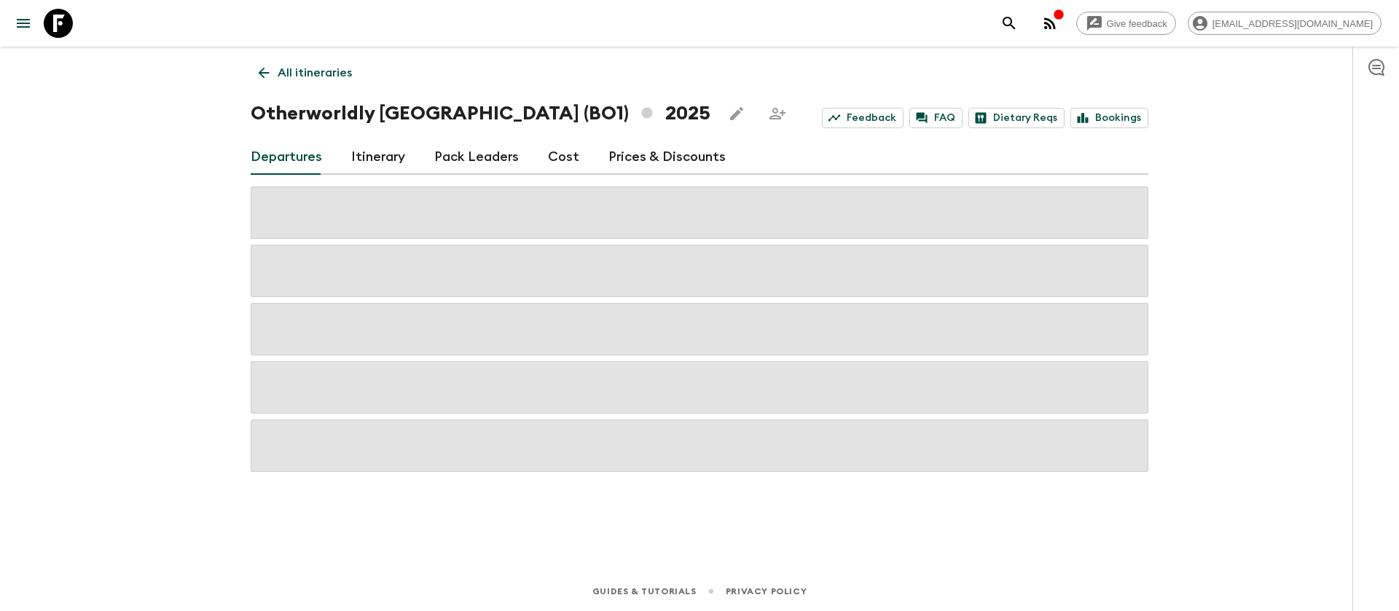
click at [566, 152] on link "Cost" at bounding box center [563, 157] width 31 height 35
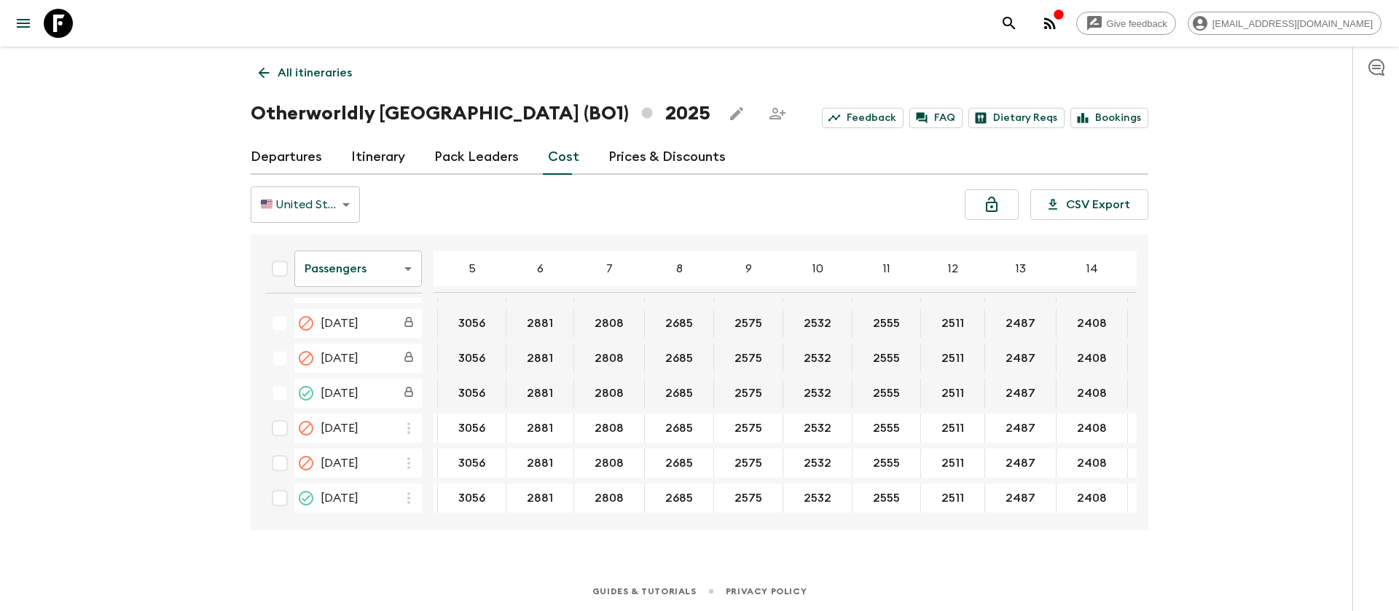
scroll to position [350, 94]
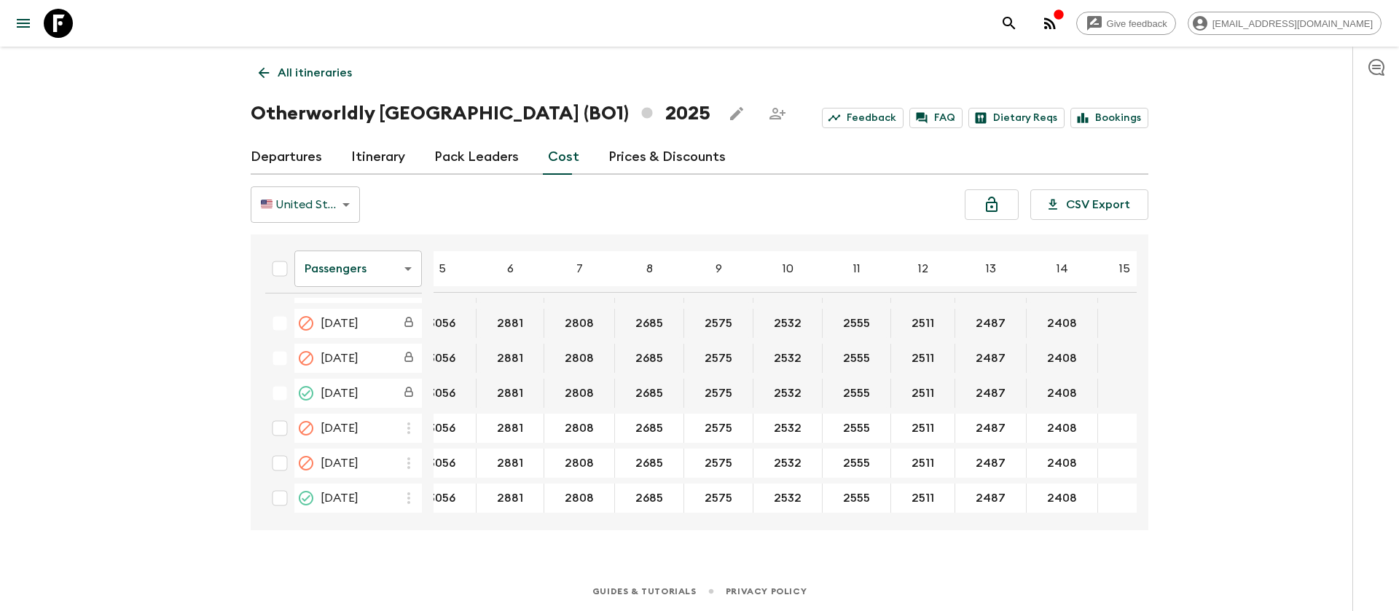
drag, startPoint x: 950, startPoint y: 521, endPoint x: 1011, endPoint y: 386, distance: 148.0
click at [992, 444] on div "Passengers passengersCost ​ 4 5 6 7 8 9 10 11 12 13 14 15 16 17 18 [DATE] 3295 …" at bounding box center [699, 383] width 897 height 296
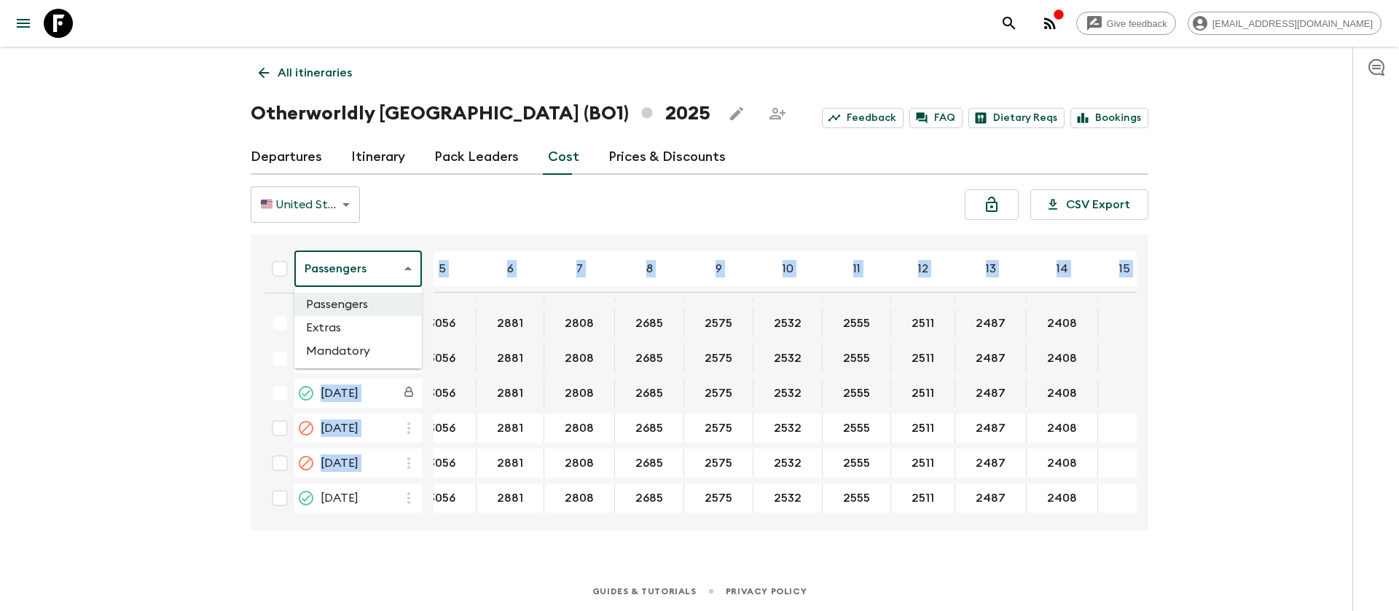
drag, startPoint x: 391, startPoint y: 255, endPoint x: 382, endPoint y: 311, distance: 56.9
click at [394, 282] on body "Give feedback [EMAIL_ADDRESS][DOMAIN_NAME] All itineraries Otherworldly [GEOGRA…" at bounding box center [699, 305] width 1399 height 611
drag, startPoint x: 342, startPoint y: 321, endPoint x: 361, endPoint y: 323, distance: 19.7
click at [361, 323] on li "Extras" at bounding box center [357, 327] width 127 height 23
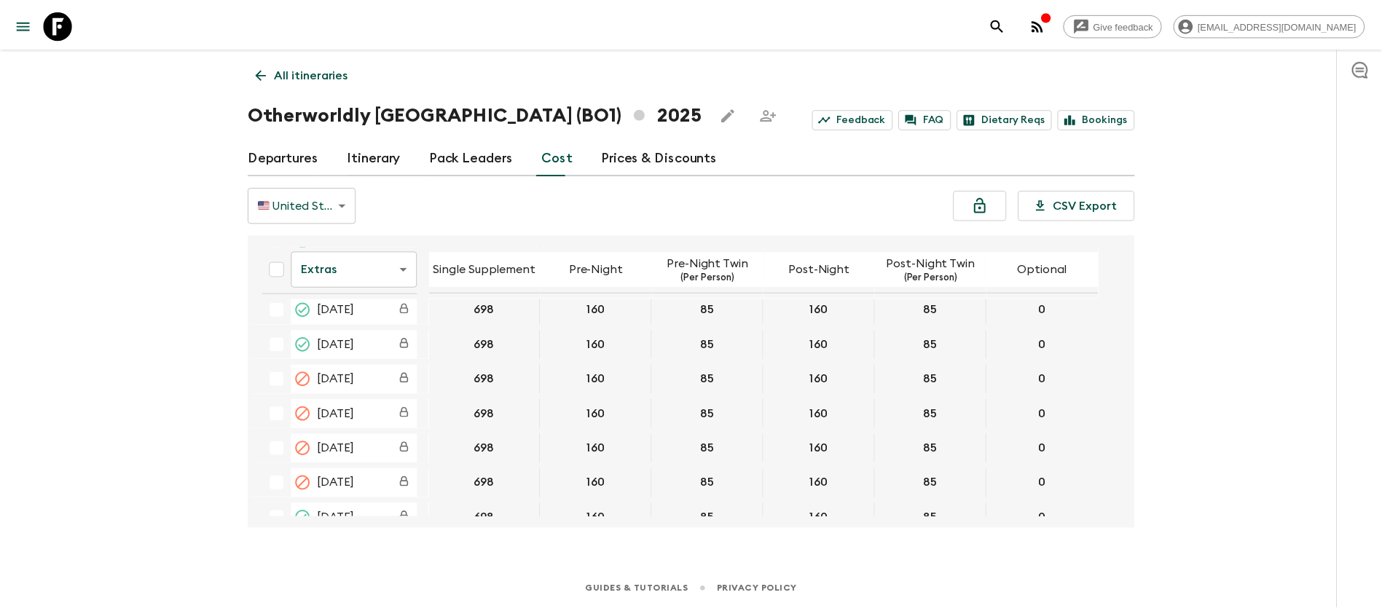
scroll to position [328, 0]
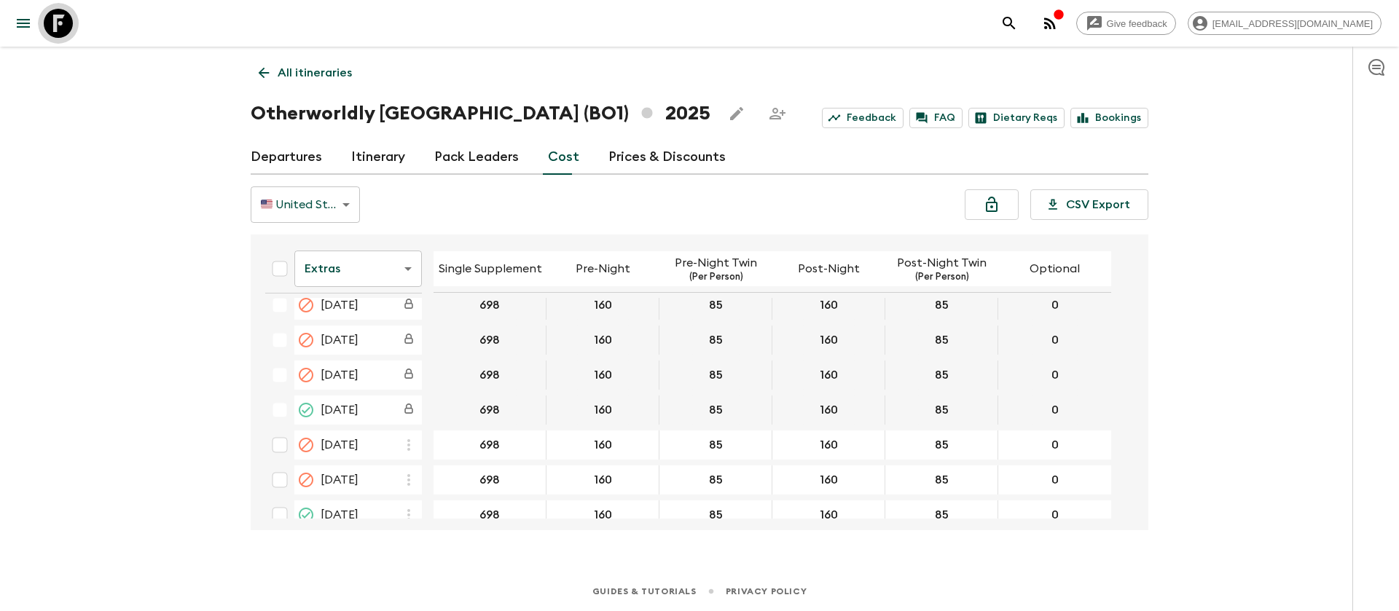
click at [62, 24] on icon at bounding box center [58, 23] width 29 height 29
